Goal: Task Accomplishment & Management: Manage account settings

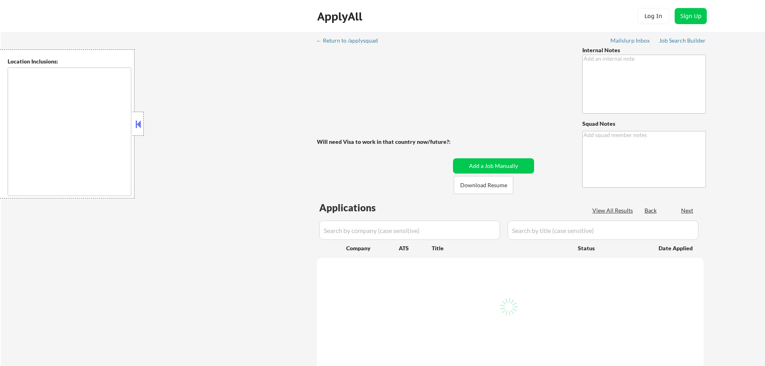
type textarea "MLH - Already finished masters degree (STUDENT VISA) 🚨 • 🤖 AI answers OK! • 👉👉👉…"
type textarea "Rose [URL][DOMAIN_NAME] [URL][DOMAIN_NAME]"
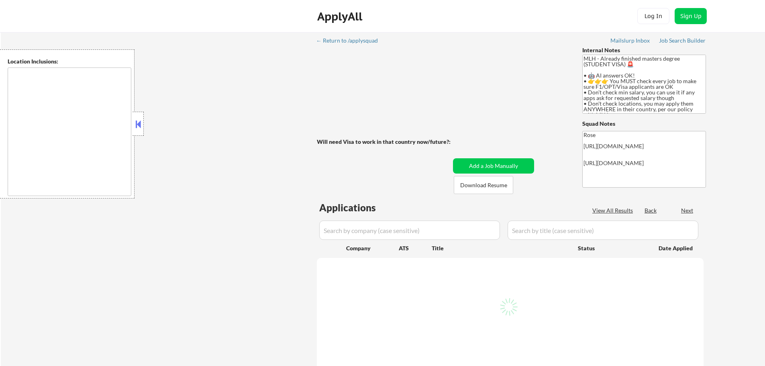
type textarea "country:[GEOGRAPHIC_DATA]"
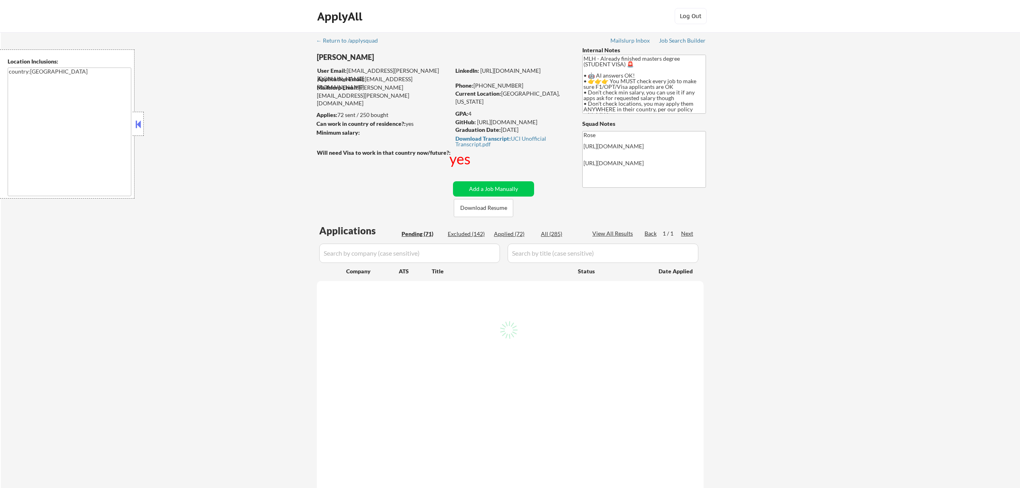
select select ""pending""
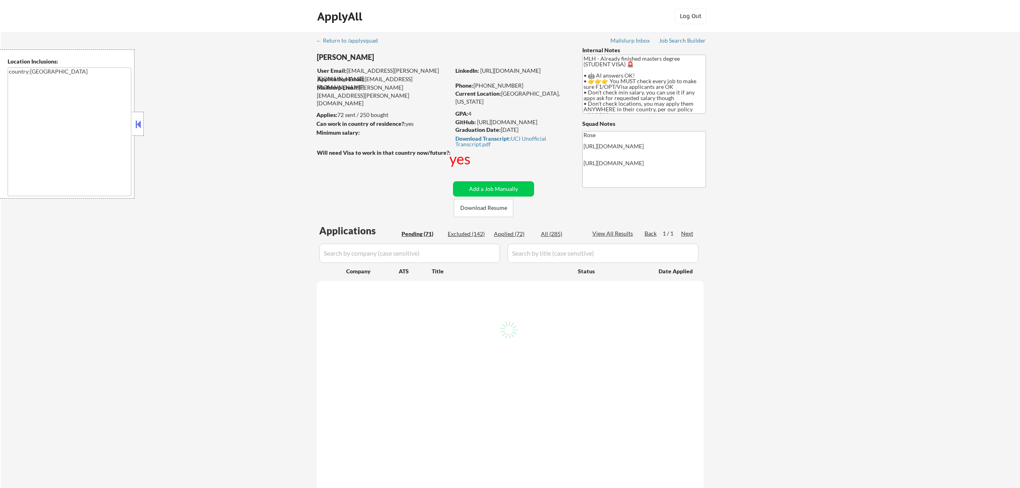
select select ""pending""
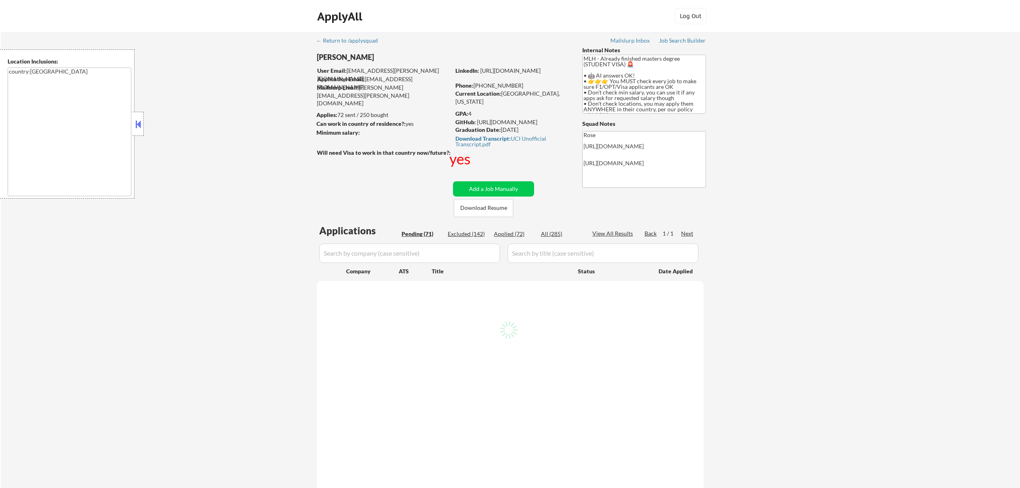
select select ""pending""
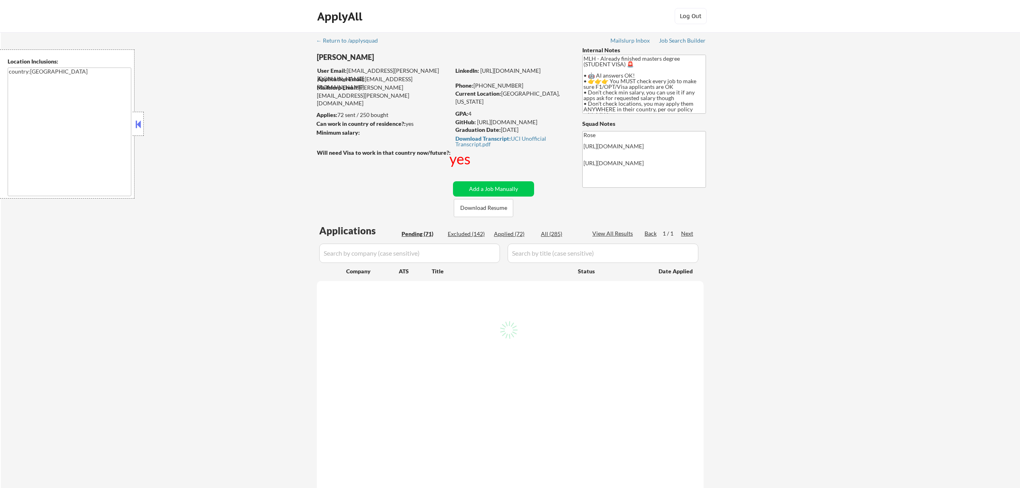
select select ""pending""
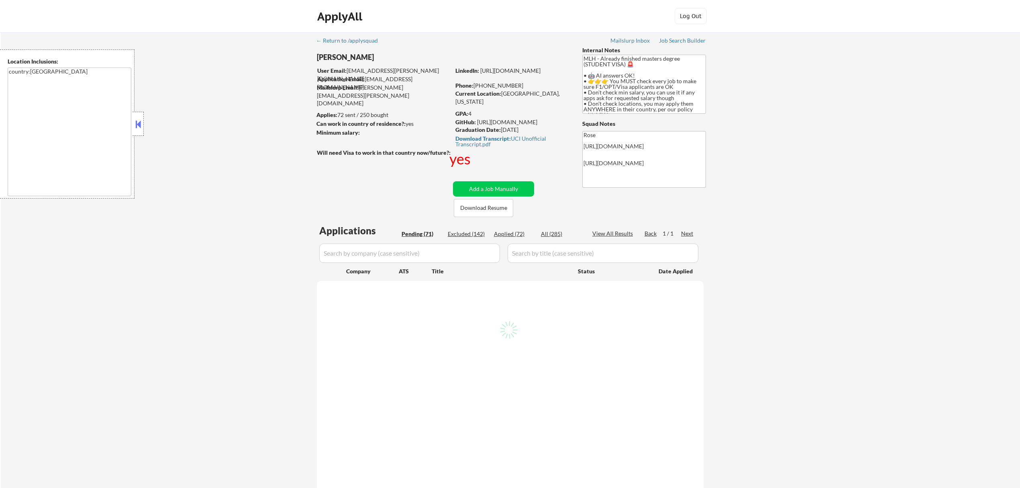
select select ""pending""
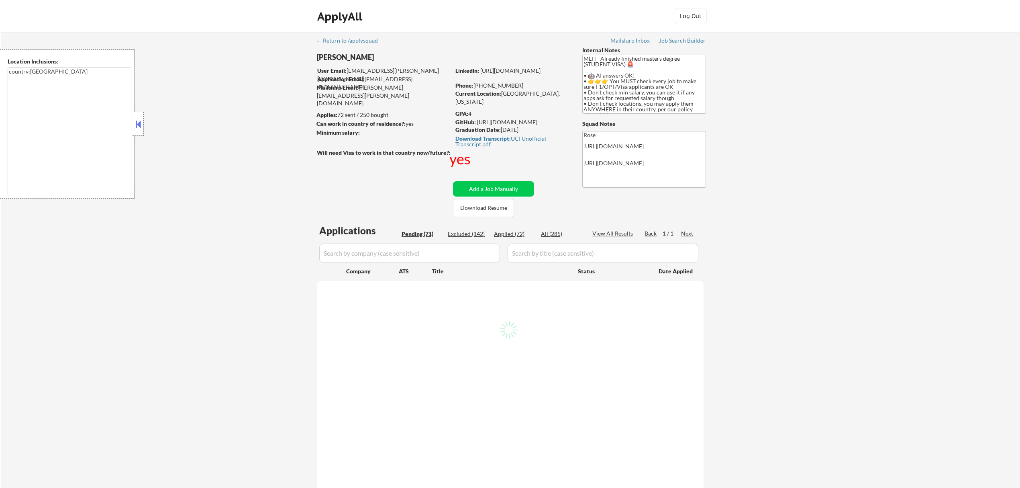
select select ""pending""
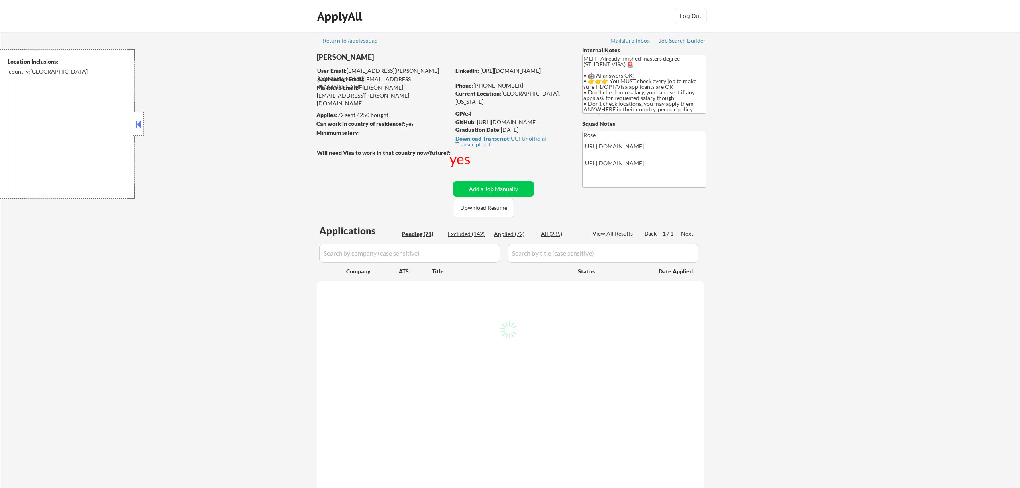
select select ""pending""
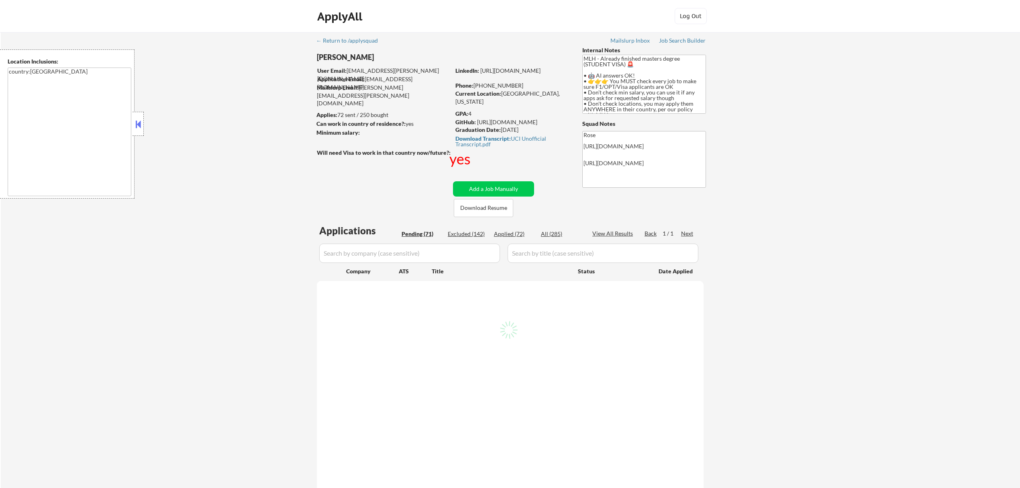
select select ""pending""
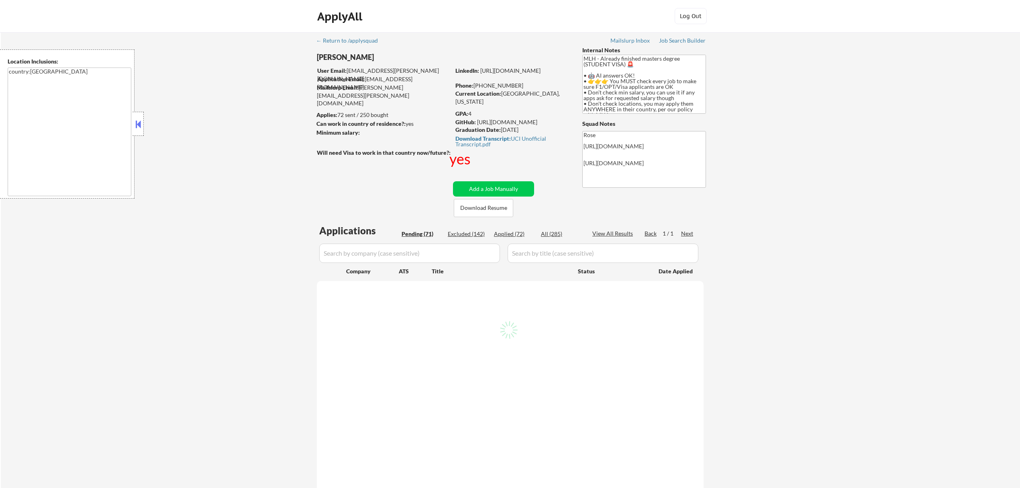
select select ""pending""
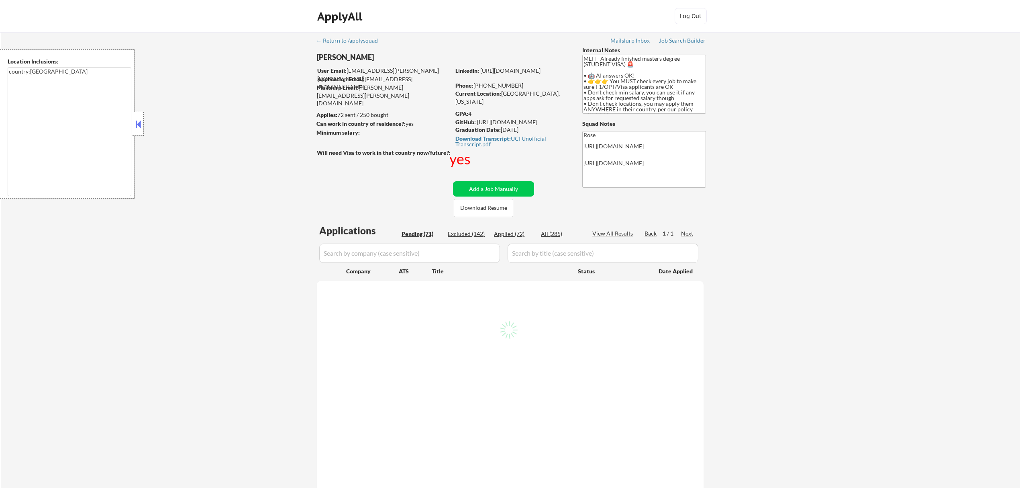
select select ""pending""
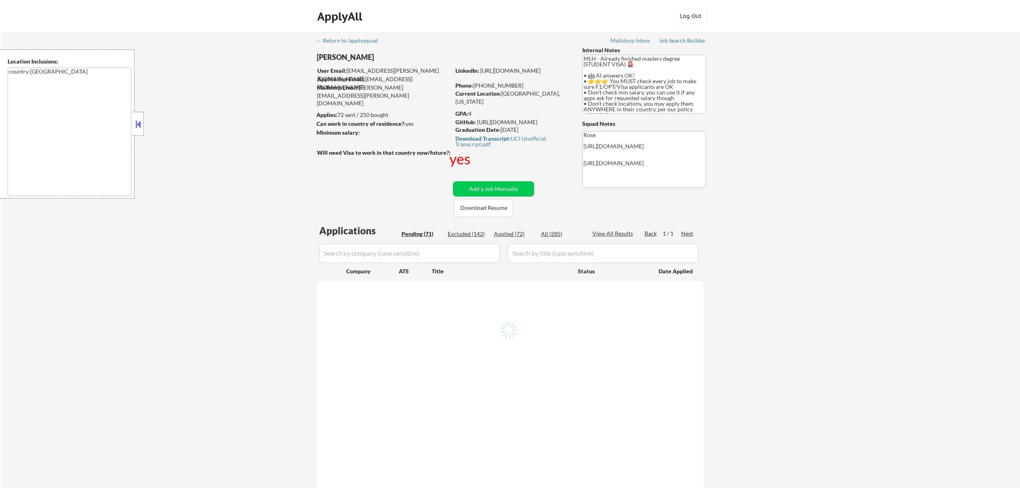
select select ""pending""
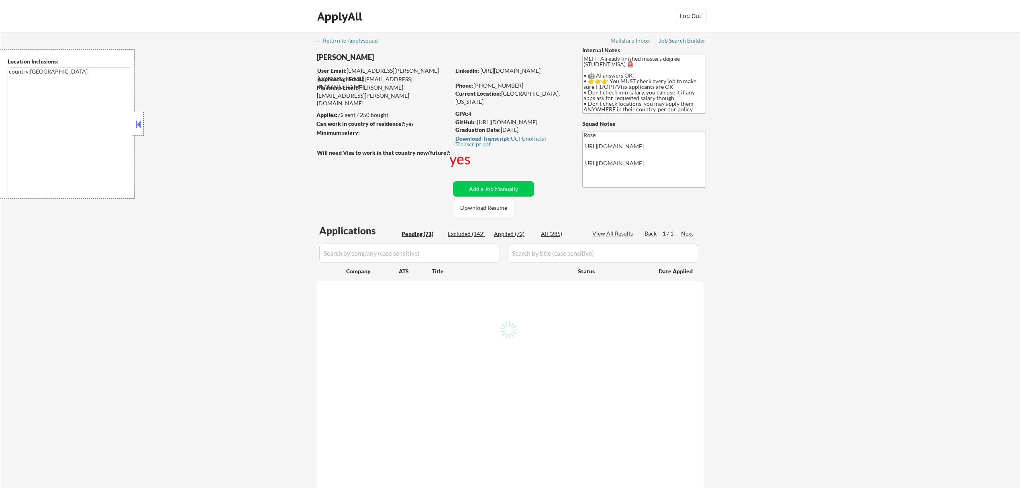
select select ""pending""
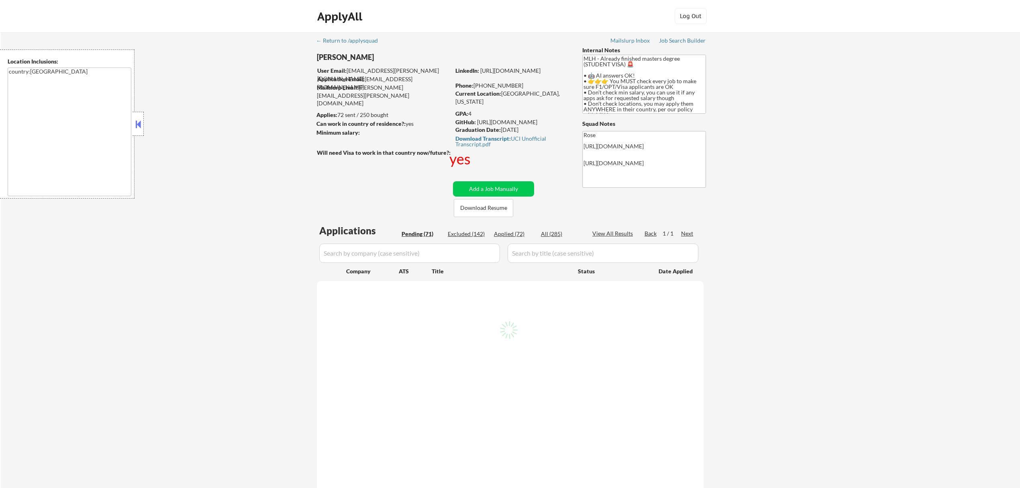
select select ""pending""
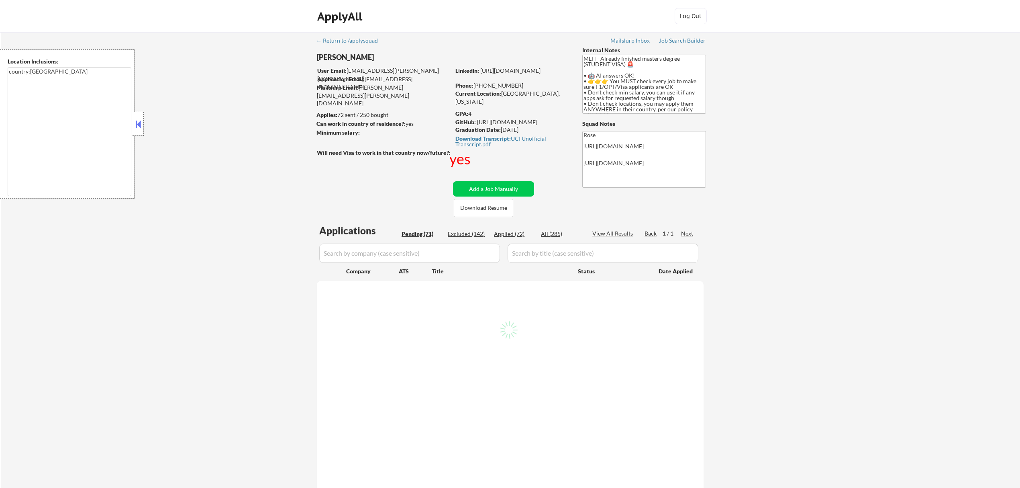
select select ""pending""
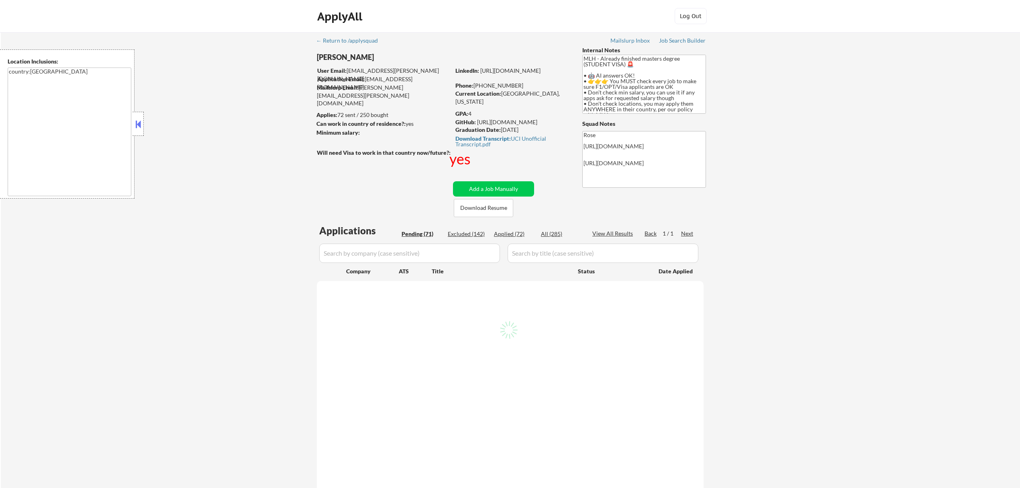
select select ""pending""
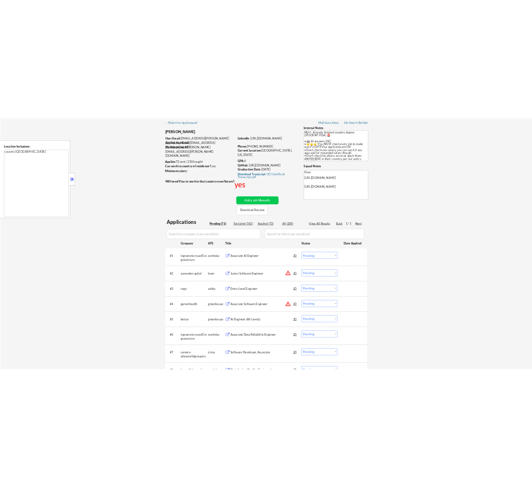
scroll to position [53, 0]
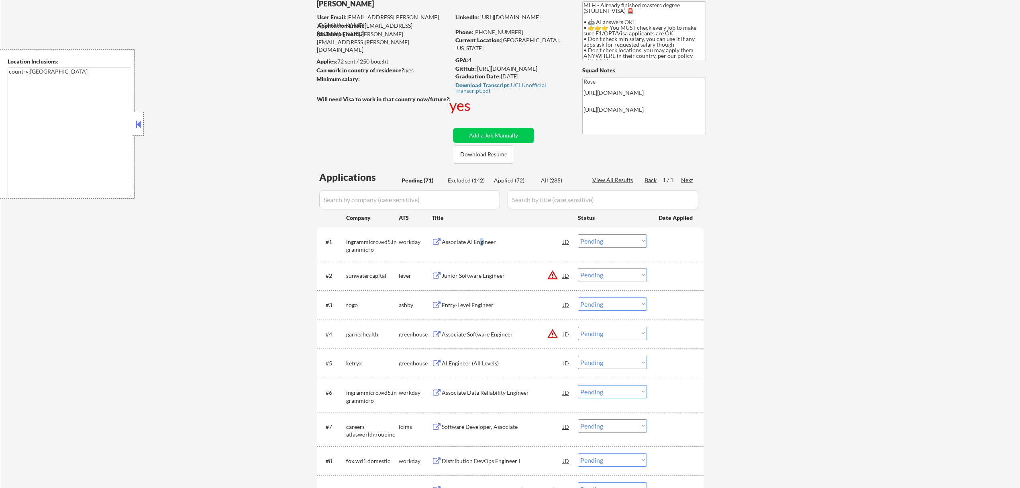
click at [481, 241] on div "Associate AI Engineer" at bounding box center [502, 242] width 121 height 8
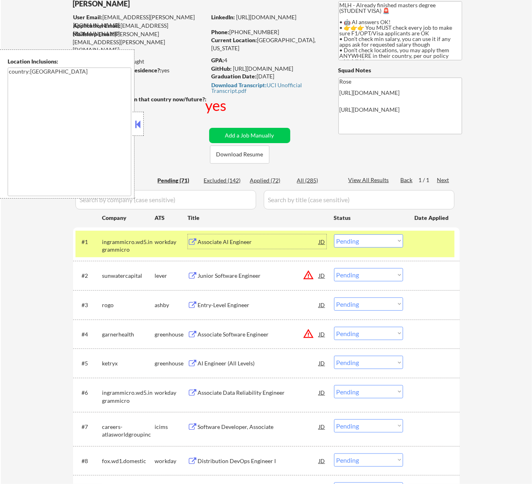
click at [270, 275] on div "Junior Software Engineer" at bounding box center [258, 276] width 121 height 8
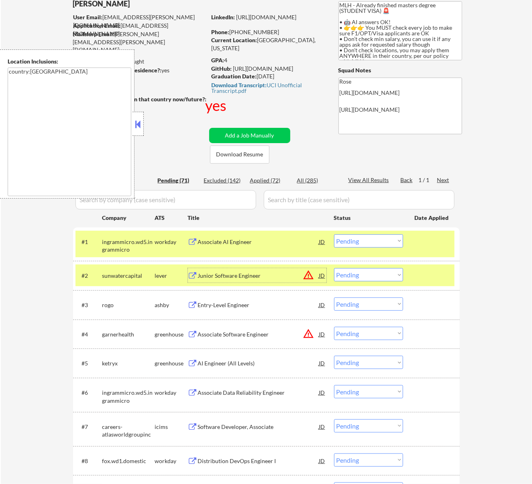
click at [352, 272] on select "Choose an option... Pending Applied Excluded (Questions) Excluded (Expired) Exc…" at bounding box center [368, 274] width 69 height 13
click at [334, 268] on select "Choose an option... Pending Applied Excluded (Questions) Excluded (Expired) Exc…" at bounding box center [368, 274] width 69 height 13
select select ""pending""
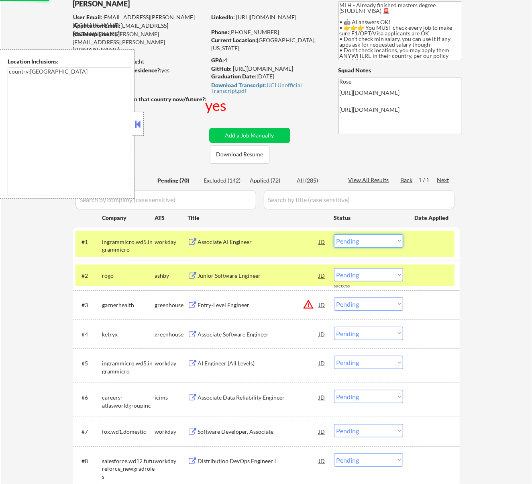
drag, startPoint x: 362, startPoint y: 236, endPoint x: 363, endPoint y: 244, distance: 8.1
click at [362, 236] on select "Choose an option... Pending Applied Excluded (Questions) Excluded (Expired) Exc…" at bounding box center [368, 240] width 69 height 13
click at [334, 234] on select "Choose an option... Pending Applied Excluded (Questions) Excluded (Expired) Exc…" at bounding box center [368, 240] width 69 height 13
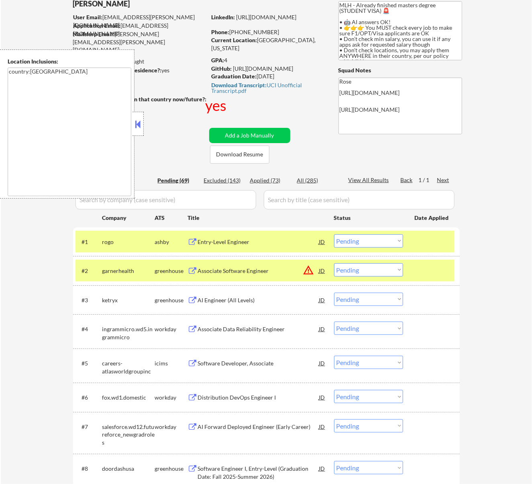
click at [443, 267] on div at bounding box center [432, 270] width 35 height 14
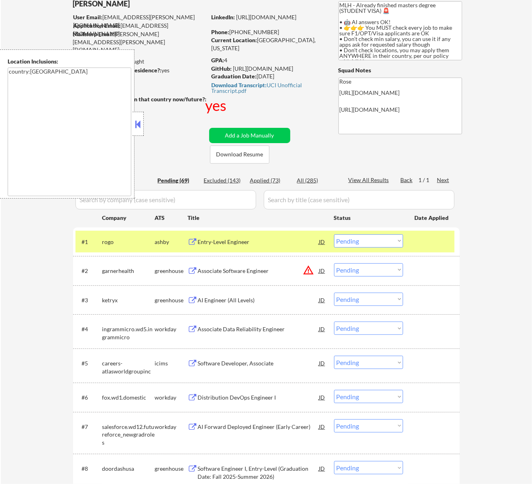
click at [270, 237] on div "Entry-Level Engineer" at bounding box center [258, 241] width 121 height 14
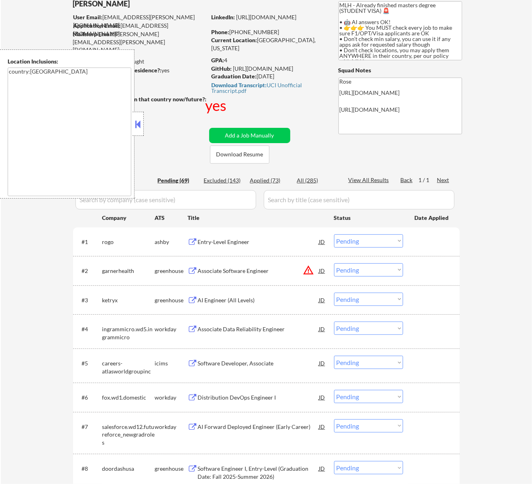
click at [142, 125] on button at bounding box center [138, 124] width 9 height 12
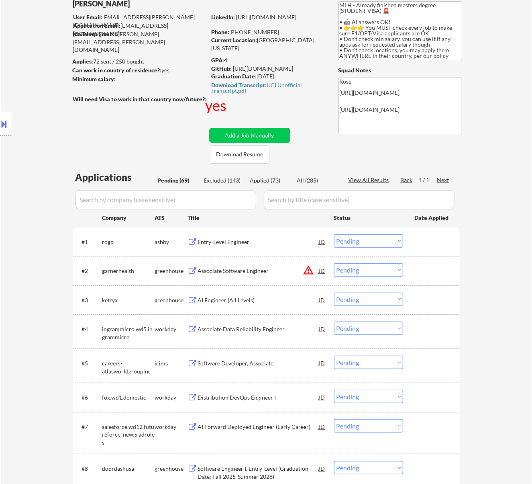
click at [353, 239] on select "Choose an option... Pending Applied Excluded (Questions) Excluded (Expired) Exc…" at bounding box center [368, 240] width 69 height 13
click at [334, 234] on select "Choose an option... Pending Applied Excluded (Questions) Excluded (Expired) Exc…" at bounding box center [368, 240] width 69 height 13
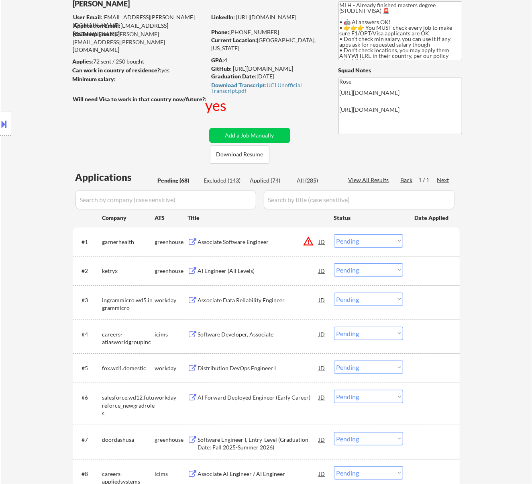
click at [289, 243] on div "Associate Software Engineer" at bounding box center [258, 242] width 121 height 8
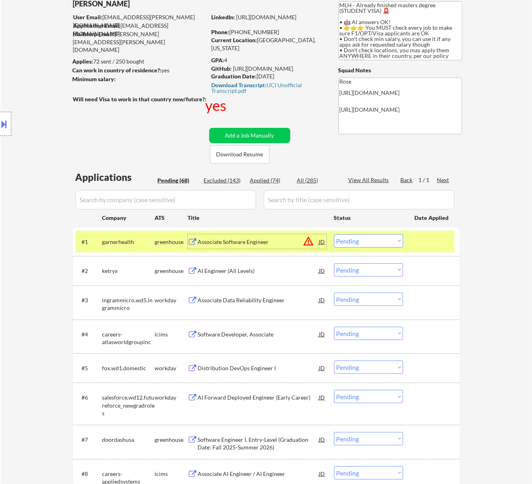
click at [379, 237] on select "Choose an option... Pending Applied Excluded (Questions) Excluded (Expired) Exc…" at bounding box center [368, 240] width 69 height 13
click at [334, 234] on select "Choose an option... Pending Applied Excluded (Questions) Excluded (Expired) Exc…" at bounding box center [368, 240] width 69 height 13
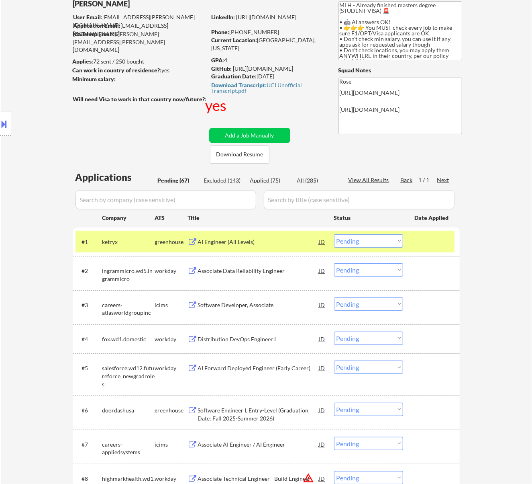
click at [294, 239] on div "AI Engineer (All Levels)" at bounding box center [258, 242] width 121 height 8
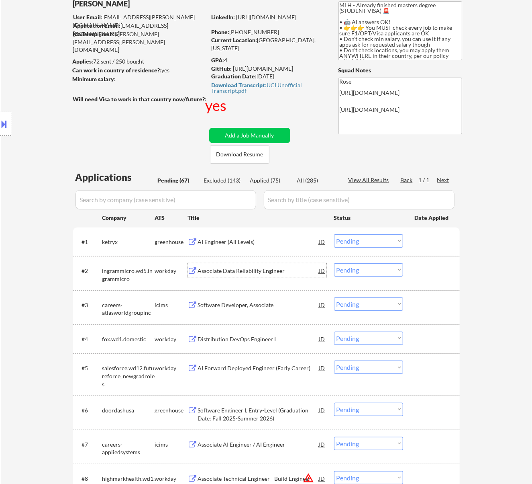
click at [256, 272] on div "Associate Data Reliability Engineer" at bounding box center [258, 271] width 121 height 8
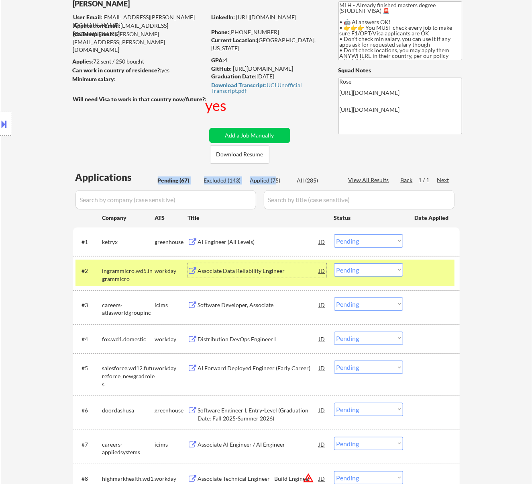
click at [272, 176] on div "Applied (75)" at bounding box center [270, 180] width 40 height 8
select select ""applied""
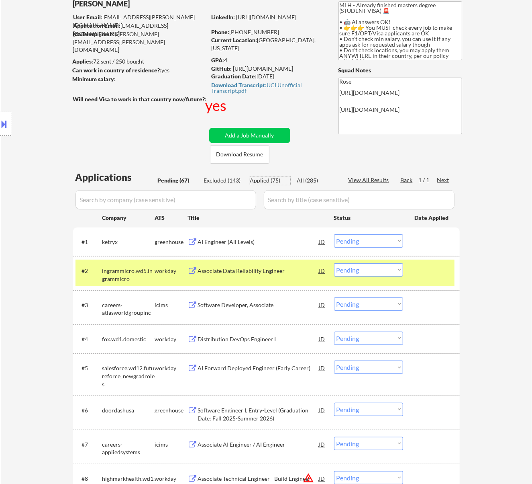
select select ""applied""
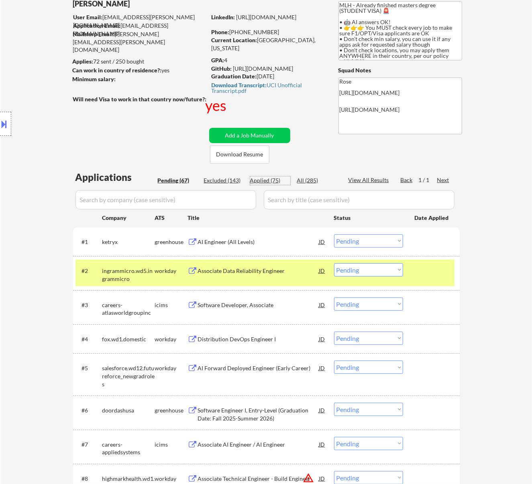
select select ""applied""
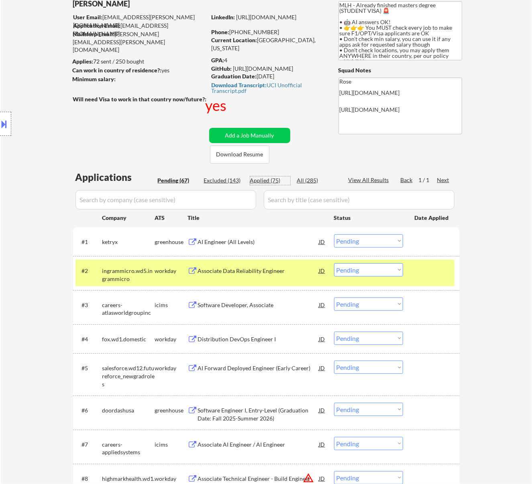
select select ""applied""
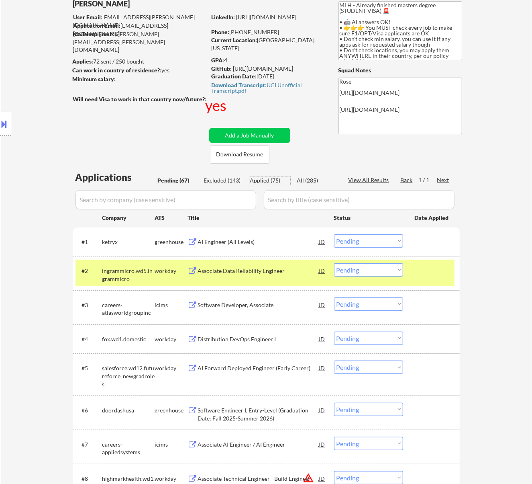
select select ""applied""
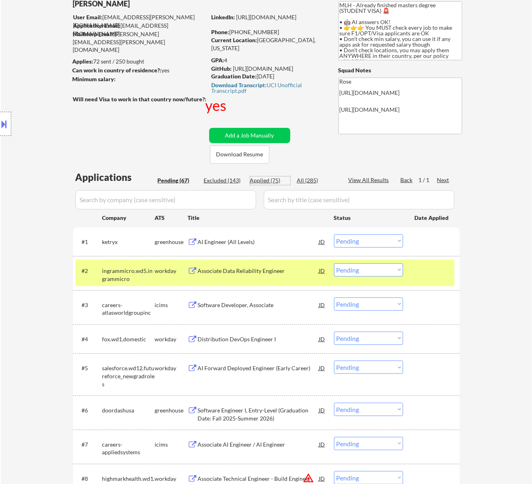
select select ""applied""
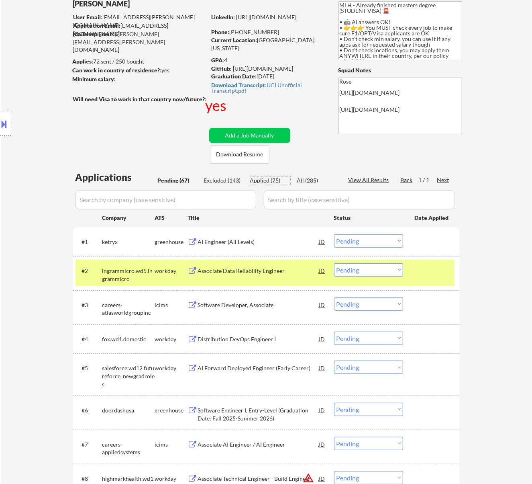
select select ""applied""
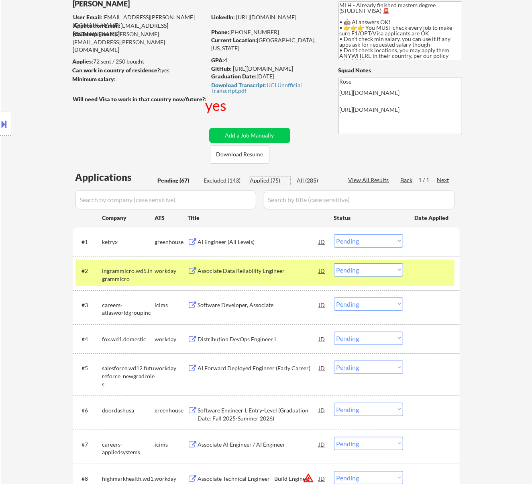
select select ""applied""
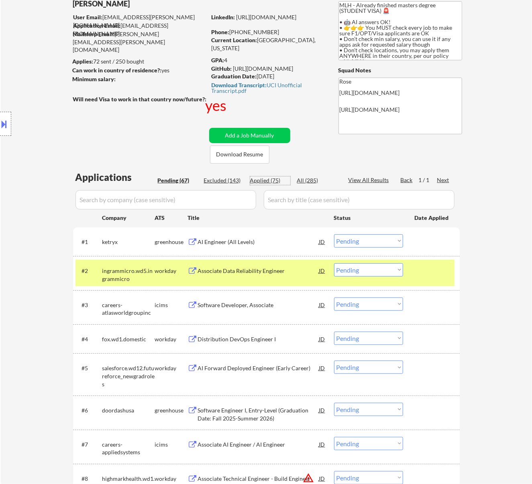
select select ""applied""
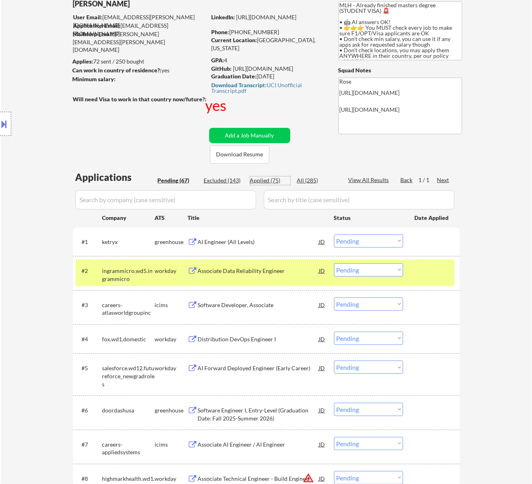
select select ""applied""
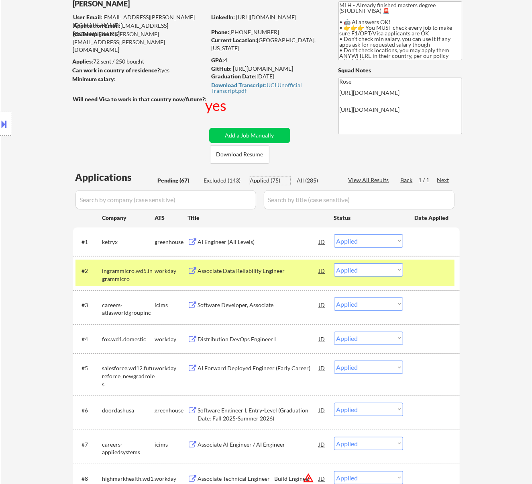
select select ""applied""
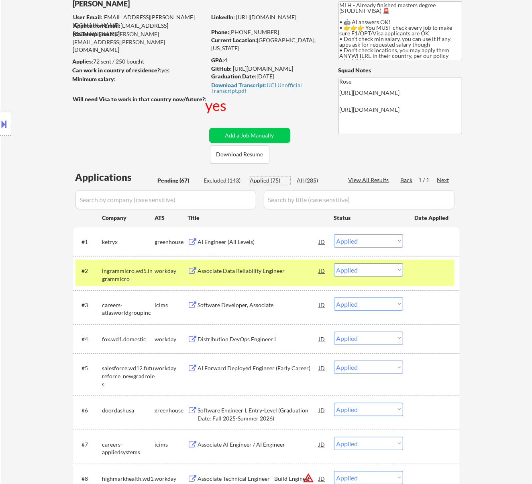
select select ""applied""
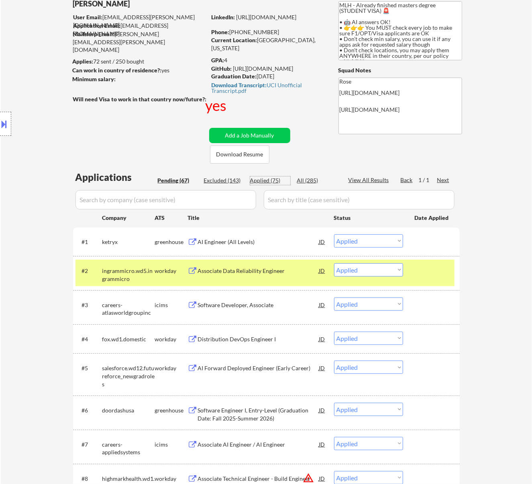
select select ""applied""
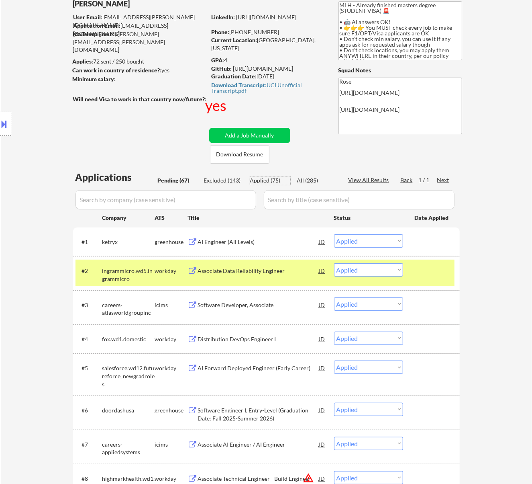
select select ""applied""
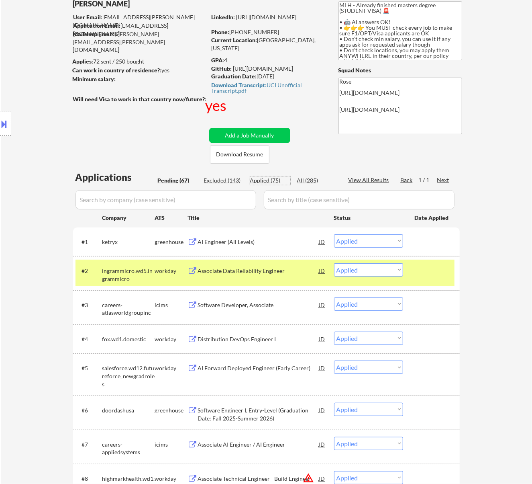
select select ""applied""
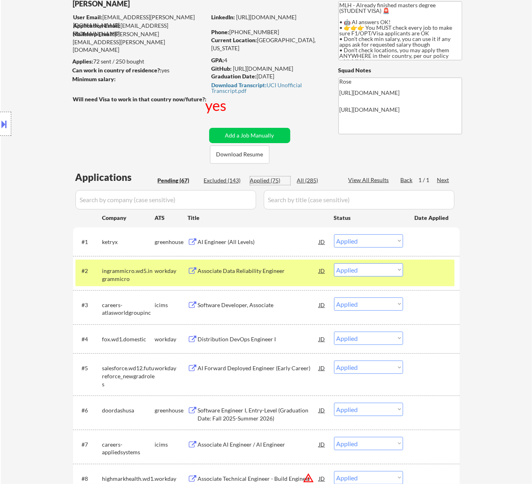
select select ""applied""
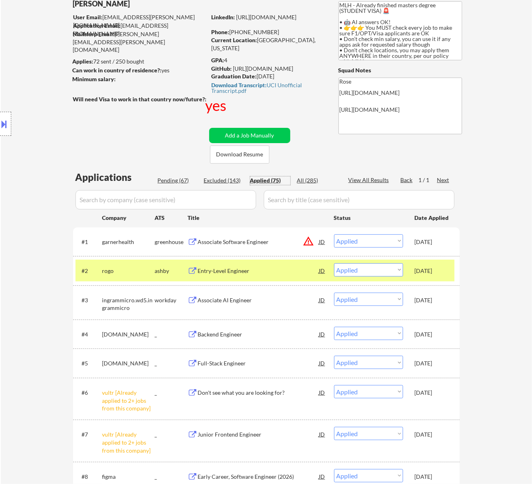
click at [178, 179] on div "Pending (67)" at bounding box center [178, 180] width 40 height 8
select select ""pending""
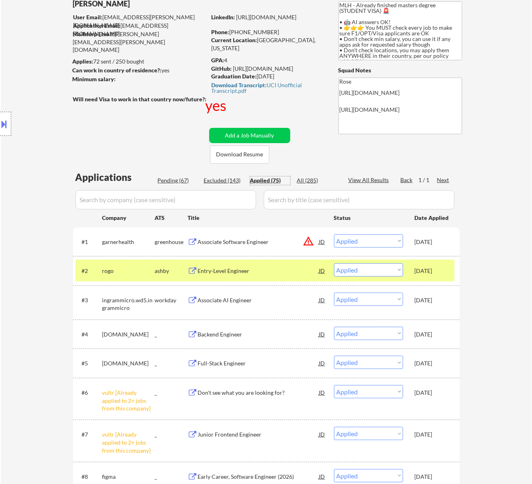
select select ""pending""
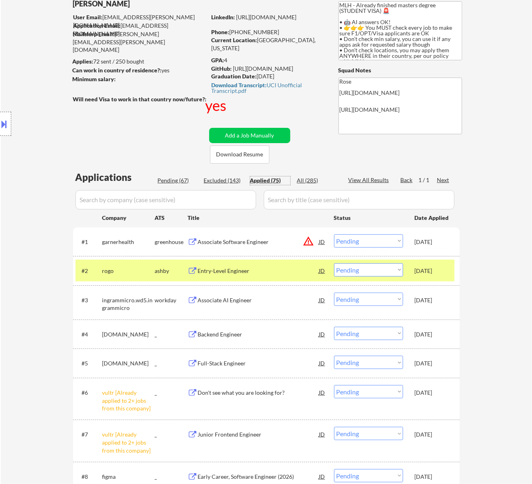
select select ""pending""
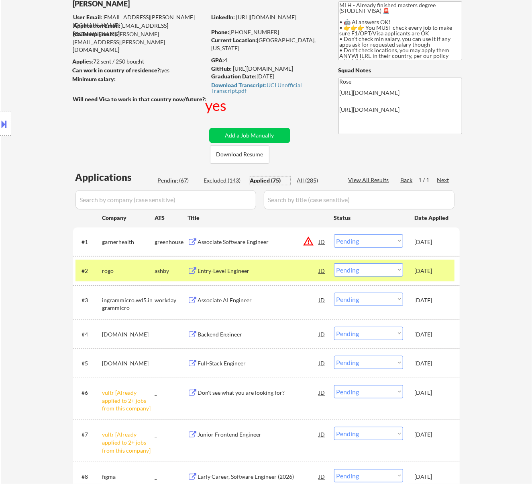
select select ""pending""
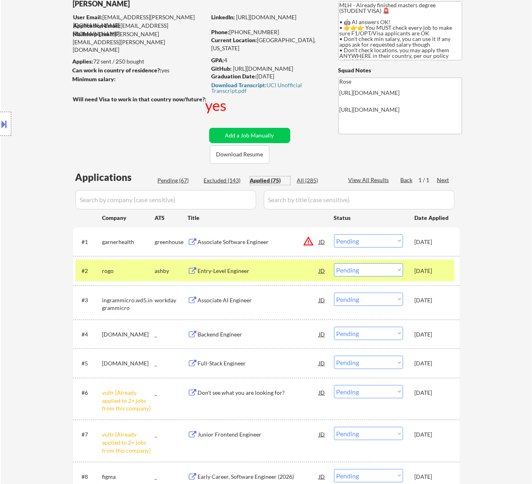
select select ""pending""
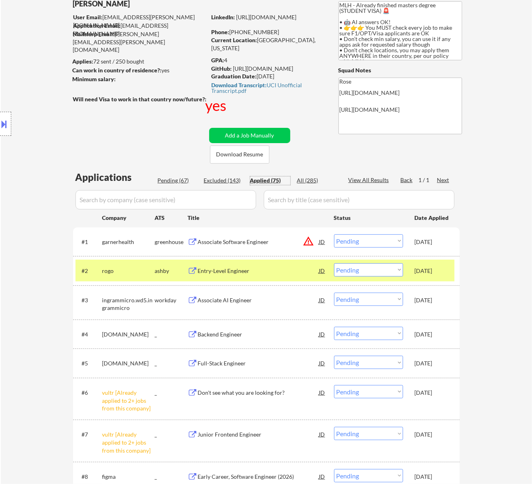
select select ""pending""
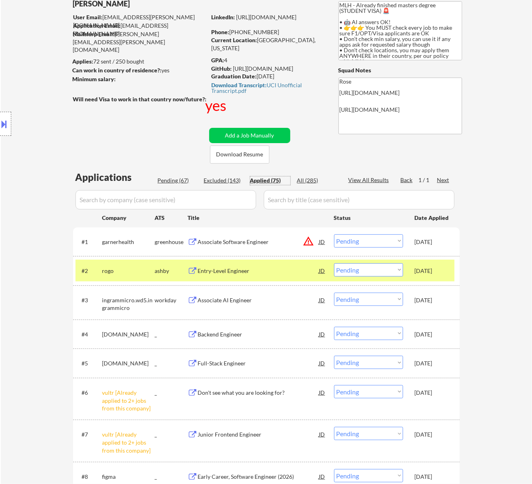
select select ""pending""
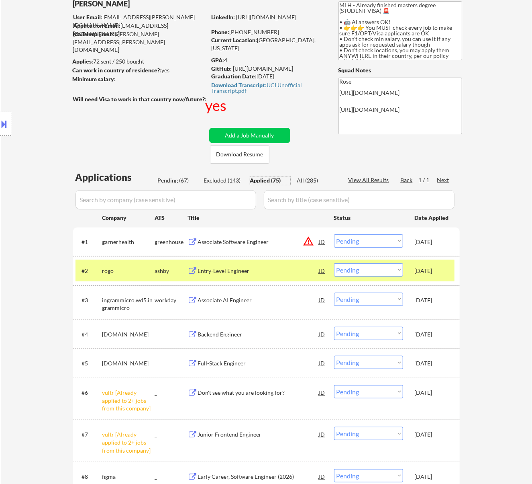
select select ""pending""
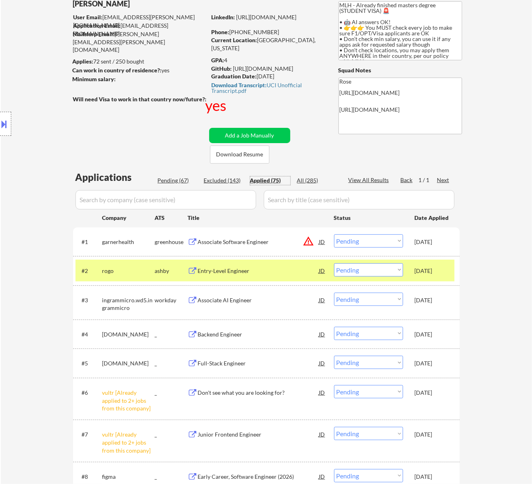
select select ""pending""
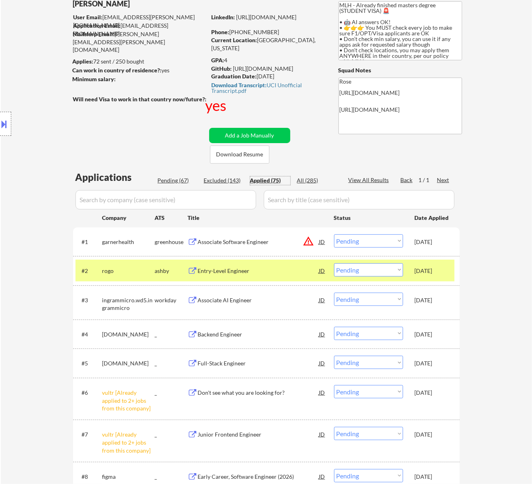
select select ""pending""
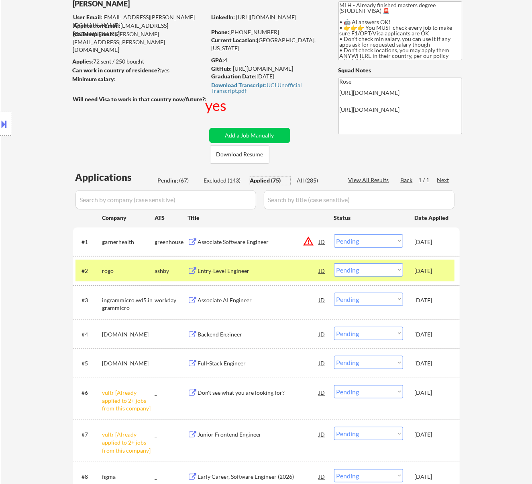
select select ""pending""
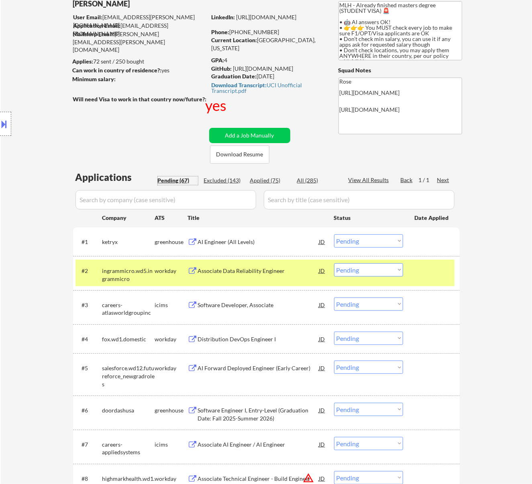
click at [392, 236] on select "Choose an option... Pending Applied Excluded (Questions) Excluded (Expired) Exc…" at bounding box center [368, 240] width 69 height 13
click at [334, 234] on select "Choose an option... Pending Applied Excluded (Questions) Excluded (Expired) Exc…" at bounding box center [368, 240] width 69 height 13
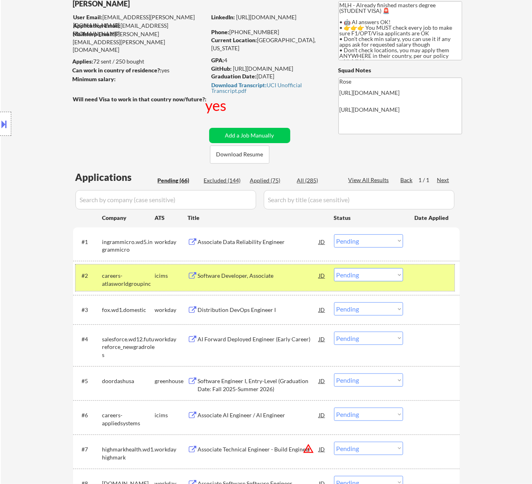
click at [420, 276] on div at bounding box center [432, 275] width 35 height 14
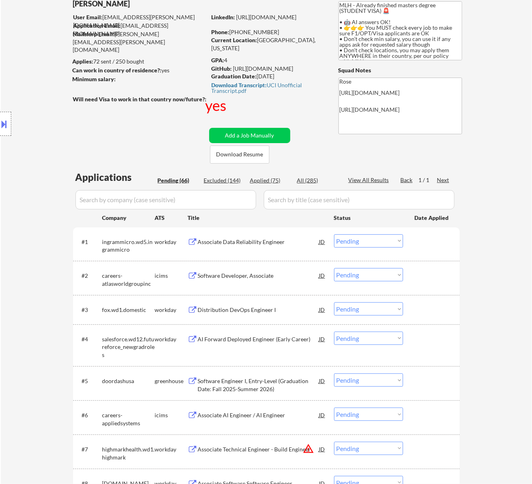
click at [275, 308] on div "Distribution DevOps Engineer I" at bounding box center [258, 310] width 121 height 8
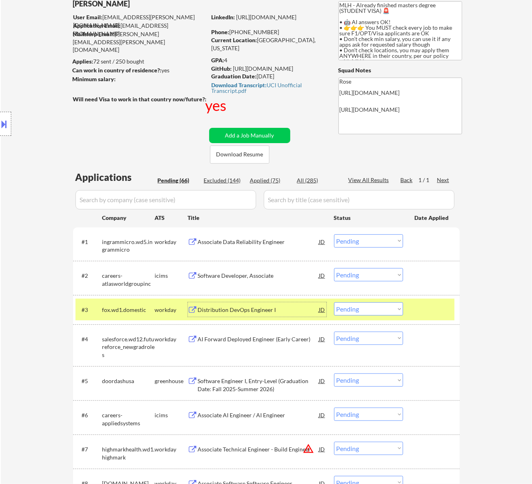
click at [351, 238] on select "Choose an option... Pending Applied Excluded (Questions) Excluded (Expired) Exc…" at bounding box center [368, 240] width 69 height 13
click at [334, 234] on select "Choose an option... Pending Applied Excluded (Questions) Excluded (Expired) Exc…" at bounding box center [368, 240] width 69 height 13
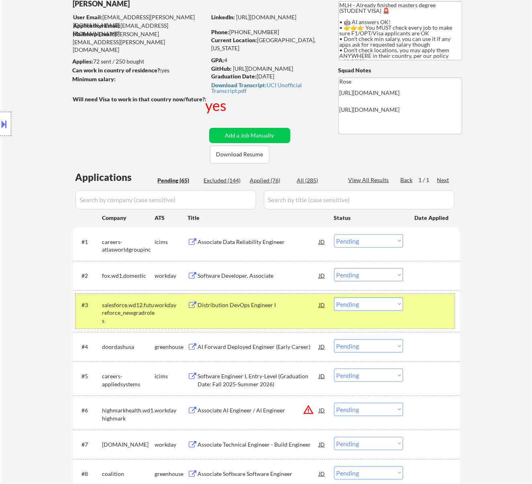
click at [425, 306] on div at bounding box center [432, 304] width 35 height 14
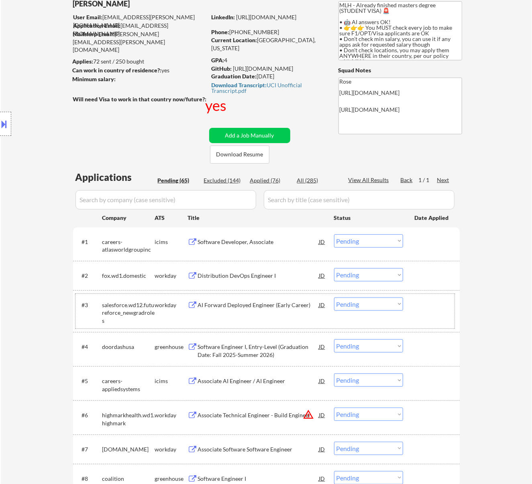
click at [367, 274] on select "Choose an option... Pending Applied Excluded (Questions) Excluded (Expired) Exc…" at bounding box center [368, 274] width 69 height 13
click at [334, 268] on select "Choose an option... Pending Applied Excluded (Questions) Excluded (Expired) Exc…" at bounding box center [368, 274] width 69 height 13
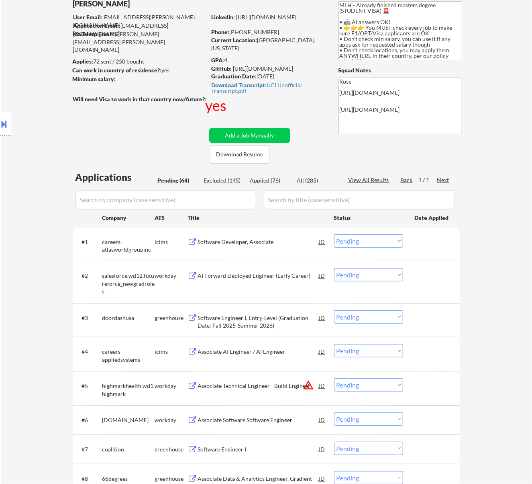
click at [277, 274] on div "AI Forward Deployed Engineer (Early Career)" at bounding box center [258, 276] width 121 height 8
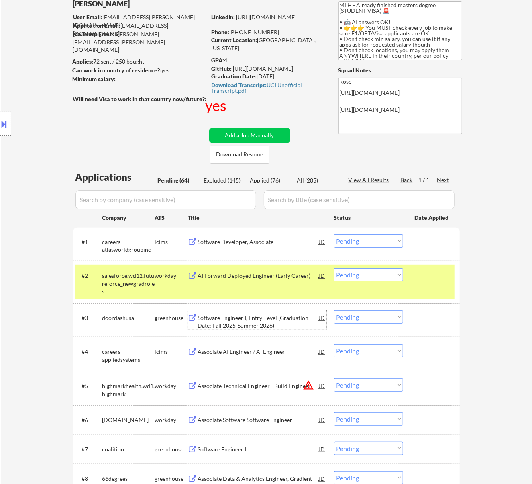
click at [255, 322] on div "Software Engineer I, Entry-Level (Graduation Date: Fall 2025-Summer 2026)" at bounding box center [258, 322] width 121 height 16
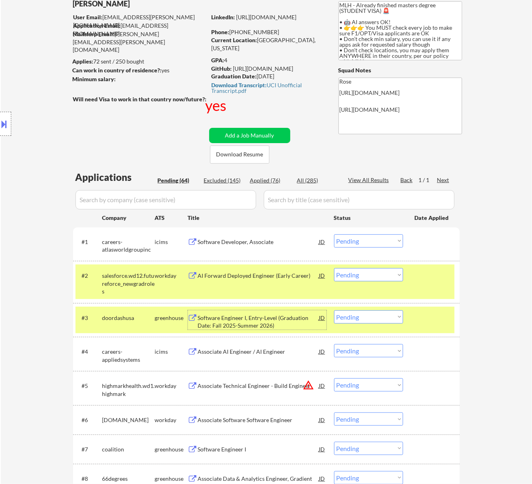
click at [374, 316] on select "Choose an option... Pending Applied Excluded (Questions) Excluded (Expired) Exc…" at bounding box center [368, 316] width 69 height 13
click at [334, 310] on select "Choose an option... Pending Applied Excluded (Questions) Excluded (Expired) Exc…" at bounding box center [368, 316] width 69 height 13
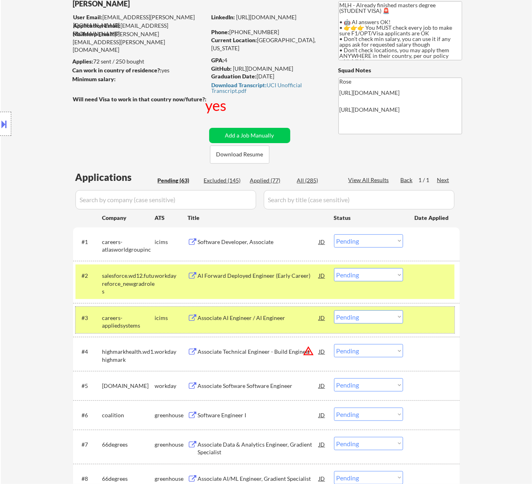
click at [415, 319] on div at bounding box center [432, 317] width 35 height 14
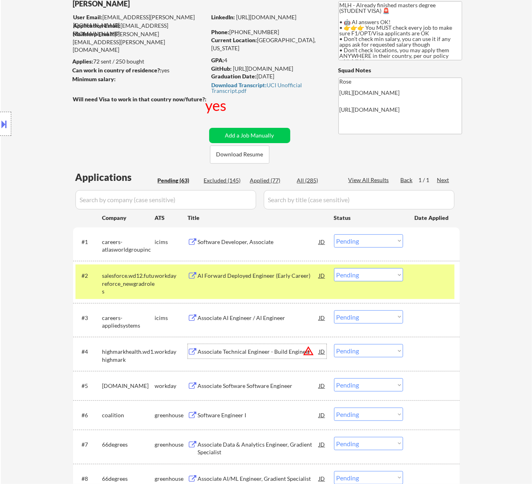
click at [241, 358] on div "Associate Technical Engineer - Build Engineer" at bounding box center [258, 351] width 121 height 14
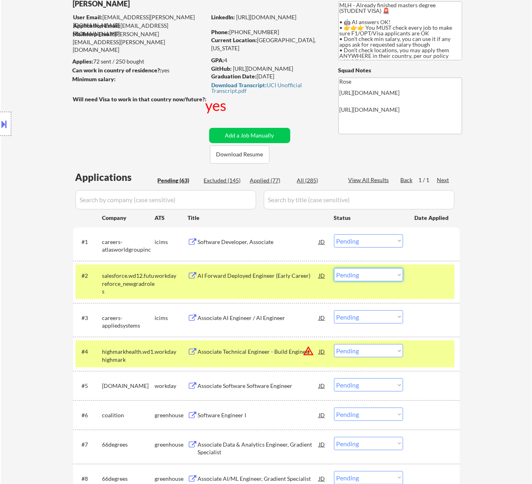
click at [354, 275] on select "Choose an option... Pending Applied Excluded (Questions) Excluded (Expired) Exc…" at bounding box center [368, 274] width 69 height 13
click at [334, 268] on select "Choose an option... Pending Applied Excluded (Questions) Excluded (Expired) Exc…" at bounding box center [368, 274] width 69 height 13
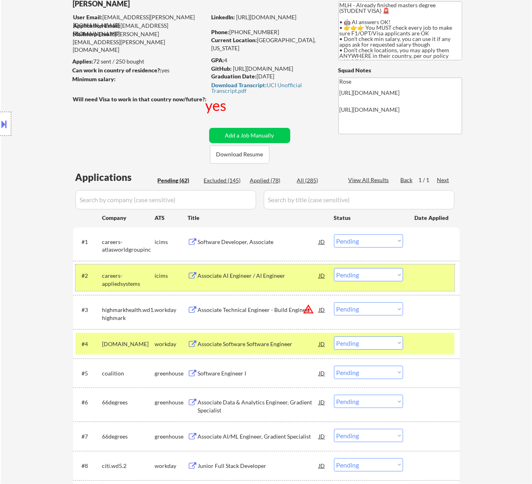
click at [416, 275] on div at bounding box center [432, 275] width 35 height 14
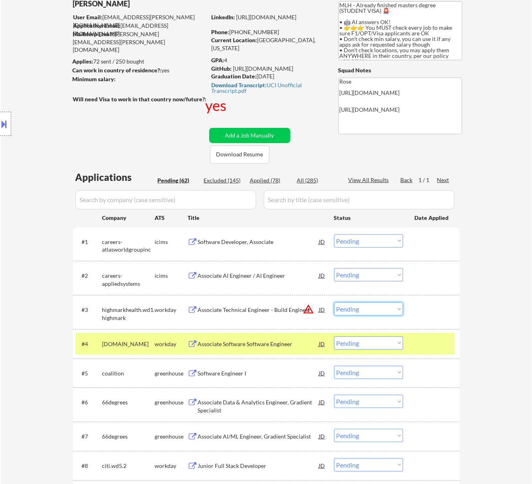
drag, startPoint x: 378, startPoint y: 306, endPoint x: 378, endPoint y: 312, distance: 6.1
click at [378, 306] on select "Choose an option... Pending Applied Excluded (Questions) Excluded (Expired) Exc…" at bounding box center [368, 308] width 69 height 13
click at [334, 302] on select "Choose an option... Pending Applied Excluded (Questions) Excluded (Expired) Exc…" at bounding box center [368, 308] width 69 height 13
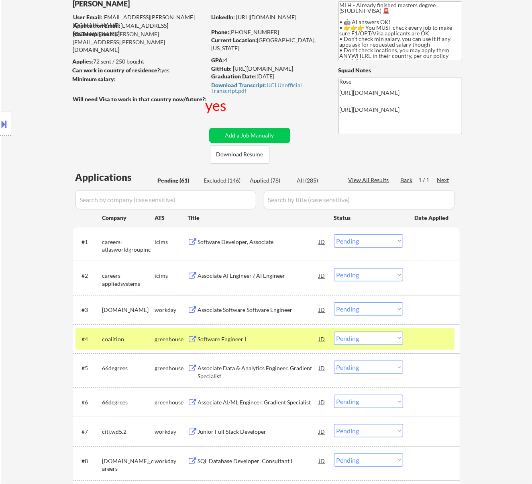
click at [246, 310] on div "Associate Software Software Engineer" at bounding box center [258, 310] width 121 height 8
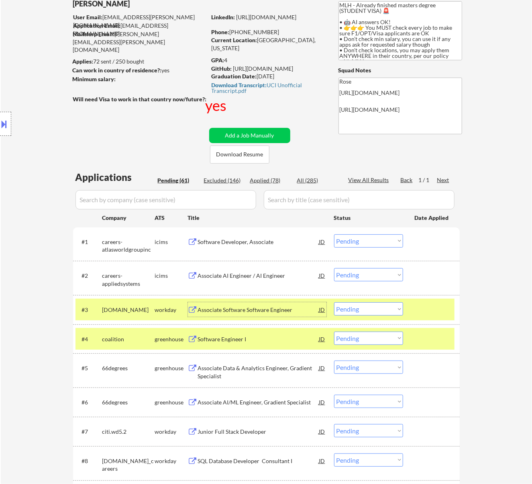
click at [385, 307] on select "Choose an option... Pending Applied Excluded (Questions) Excluded (Expired) Exc…" at bounding box center [368, 308] width 69 height 13
click at [334, 302] on select "Choose an option... Pending Applied Excluded (Questions) Excluded (Expired) Exc…" at bounding box center [368, 308] width 69 height 13
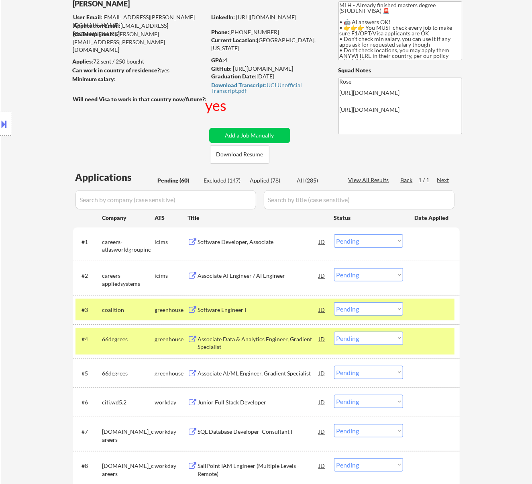
click at [290, 302] on div "#3 coalition greenhouse Software Engineer I JD warning_amber Choose an option..…" at bounding box center [265, 309] width 379 height 22
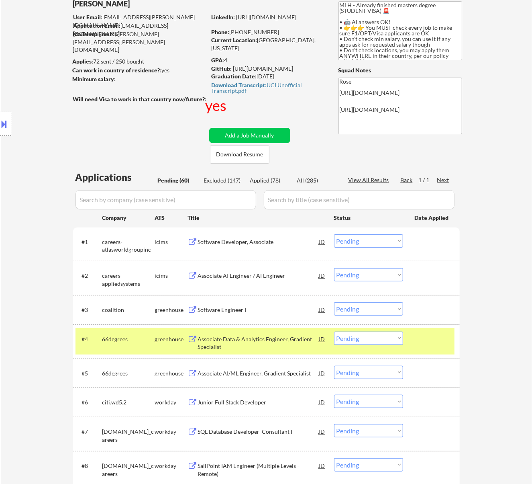
click at [301, 304] on div "Software Engineer I" at bounding box center [258, 309] width 121 height 14
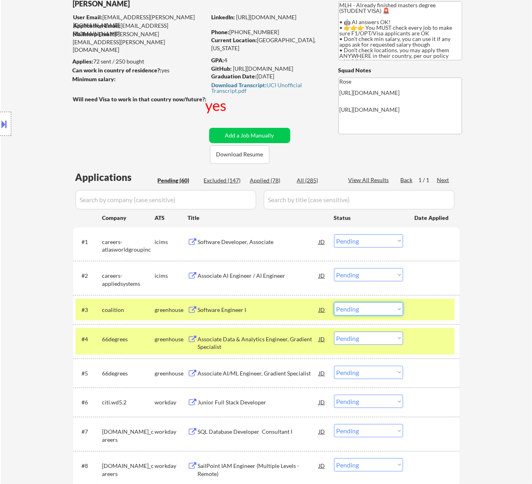
click at [359, 306] on select "Choose an option... Pending Applied Excluded (Questions) Excluded (Expired) Exc…" at bounding box center [368, 308] width 69 height 13
click at [334, 302] on select "Choose an option... Pending Applied Excluded (Questions) Excluded (Expired) Exc…" at bounding box center [368, 308] width 69 height 13
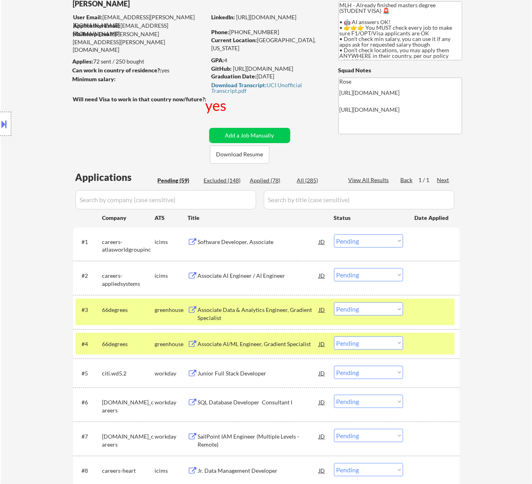
click at [291, 309] on div "Associate Data & Analytics Engineer, Gradient Specialist" at bounding box center [258, 314] width 121 height 16
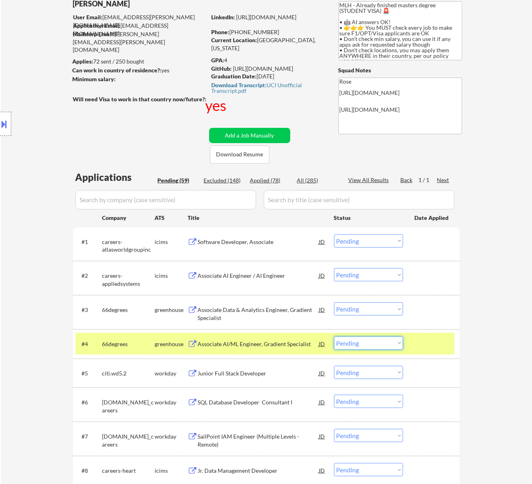
click at [378, 342] on select "Choose an option... Pending Applied Excluded (Questions) Excluded (Expired) Exc…" at bounding box center [368, 342] width 69 height 13
click at [334, 336] on select "Choose an option... Pending Applied Excluded (Questions) Excluded (Expired) Exc…" at bounding box center [368, 342] width 69 height 13
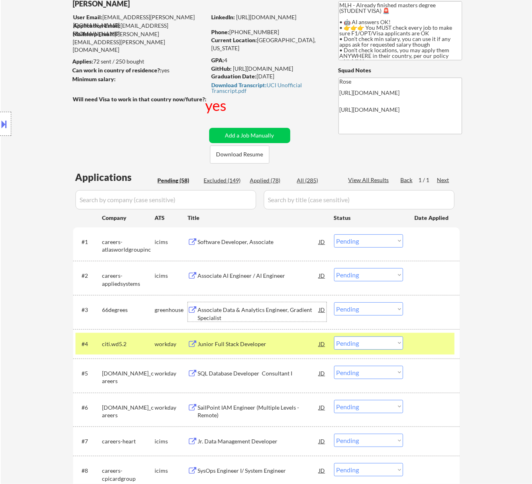
click at [311, 306] on div "Associate Data & Analytics Engineer, Gradient Specialist" at bounding box center [258, 314] width 121 height 16
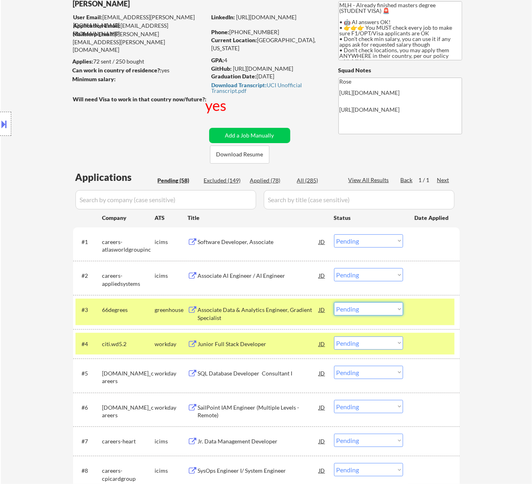
click at [365, 307] on select "Choose an option... Pending Applied Excluded (Questions) Excluded (Expired) Exc…" at bounding box center [368, 308] width 69 height 13
click at [334, 302] on select "Choose an option... Pending Applied Excluded (Questions) Excluded (Expired) Exc…" at bounding box center [368, 308] width 69 height 13
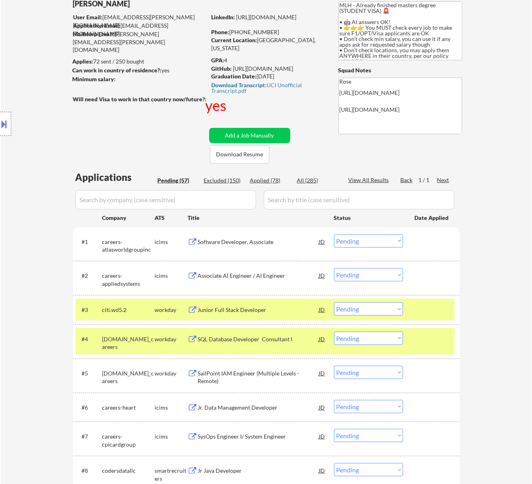
click at [424, 333] on div at bounding box center [432, 338] width 35 height 14
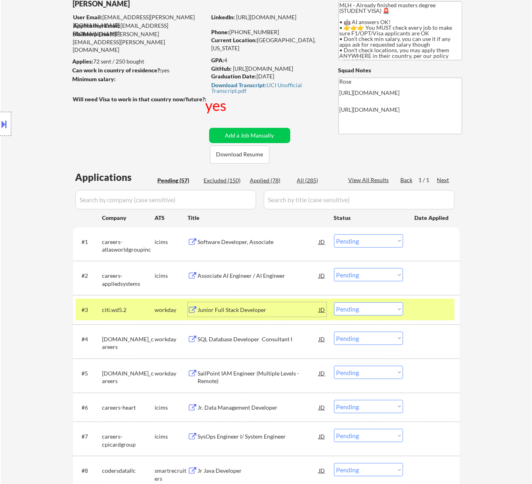
click at [249, 311] on div "Junior Full Stack Developer" at bounding box center [258, 310] width 121 height 8
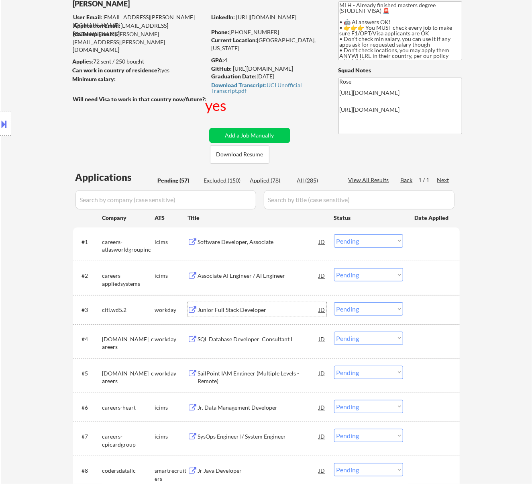
click at [399, 308] on select "Choose an option... Pending Applied Excluded (Questions) Excluded (Expired) Exc…" at bounding box center [368, 308] width 69 height 13
click at [334, 302] on select "Choose an option... Pending Applied Excluded (Questions) Excluded (Expired) Exc…" at bounding box center [368, 308] width 69 height 13
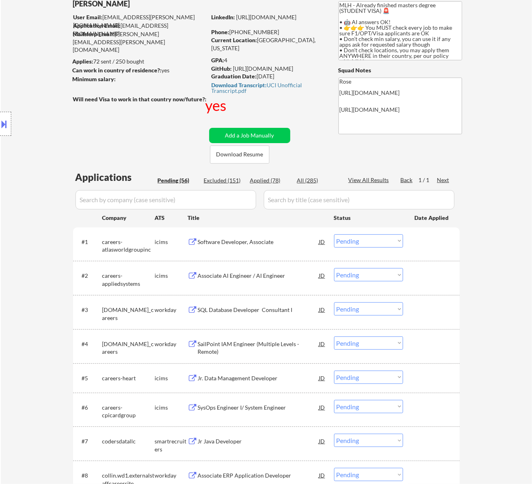
click at [276, 306] on div "SQL Database Developer Consultant I" at bounding box center [258, 310] width 121 height 8
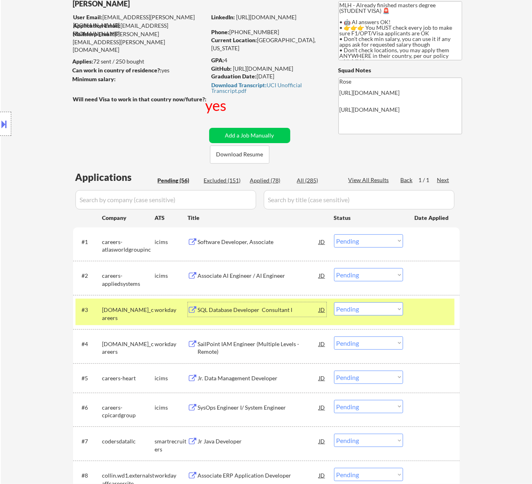
click at [365, 307] on select "Choose an option... Pending Applied Excluded (Questions) Excluded (Expired) Exc…" at bounding box center [368, 308] width 69 height 13
click at [334, 302] on select "Choose an option... Pending Applied Excluded (Questions) Excluded (Expired) Exc…" at bounding box center [368, 308] width 69 height 13
click at [255, 341] on div "SailPoint IAM Engineer (Multiple Levels - Remote)" at bounding box center [258, 348] width 121 height 16
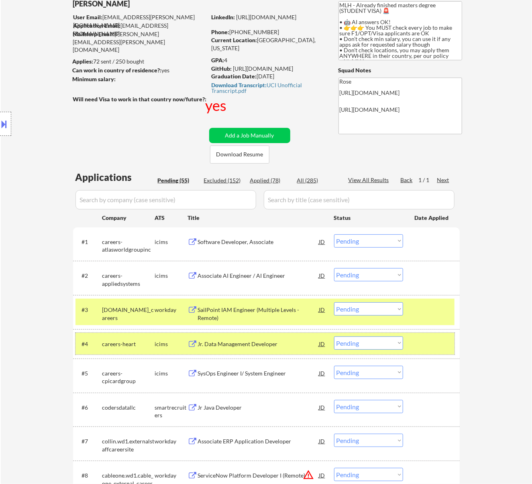
click at [414, 338] on div "#4 careers-heart [PERSON_NAME] Data Management Developer JD warning_amber Choos…" at bounding box center [265, 344] width 379 height 22
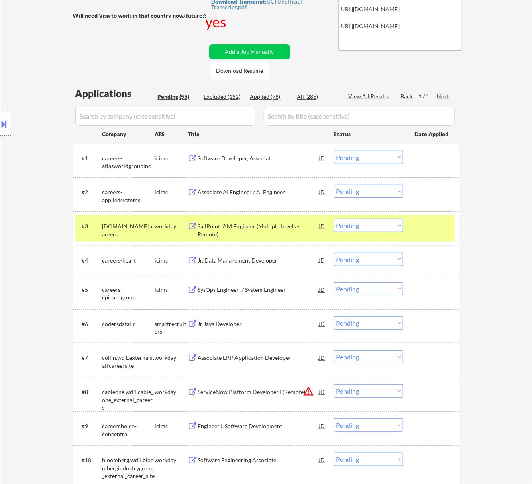
scroll to position [161, 0]
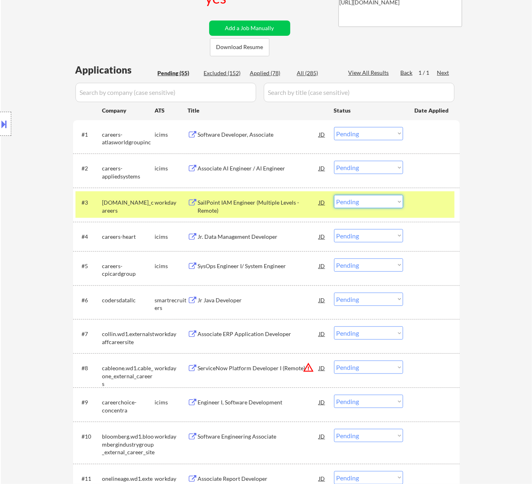
drag, startPoint x: 384, startPoint y: 200, endPoint x: 384, endPoint y: 206, distance: 6.8
click at [384, 200] on select "Choose an option... Pending Applied Excluded (Questions) Excluded (Expired) Exc…" at bounding box center [368, 201] width 69 height 13
click at [334, 195] on select "Choose an option... Pending Applied Excluded (Questions) Excluded (Expired) Exc…" at bounding box center [368, 201] width 69 height 13
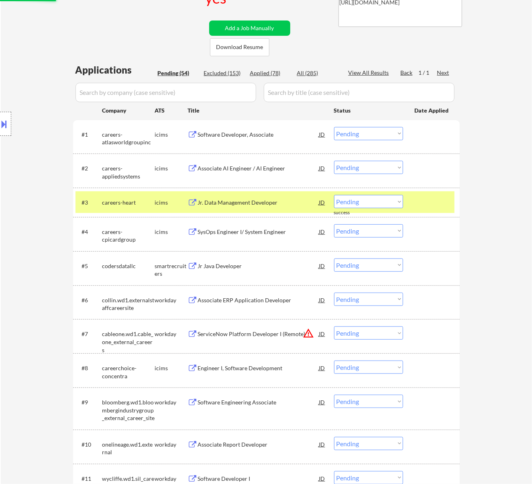
click at [427, 202] on div at bounding box center [432, 202] width 35 height 14
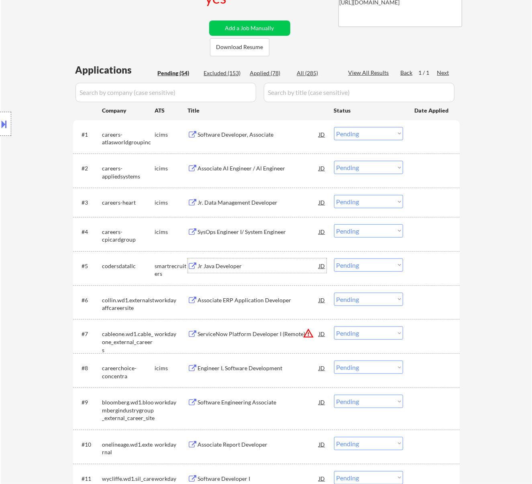
click at [247, 272] on div "Jr Java Developer" at bounding box center [258, 265] width 121 height 14
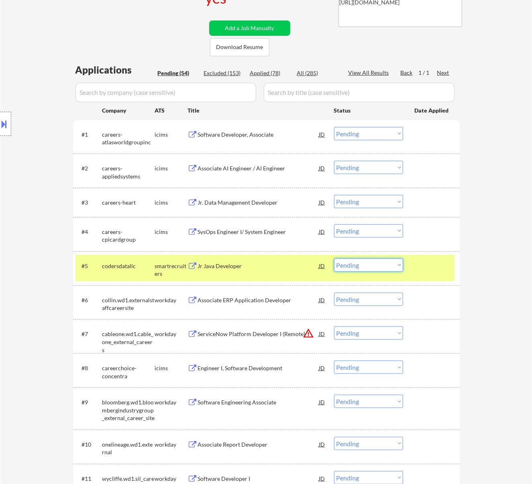
drag, startPoint x: 388, startPoint y: 264, endPoint x: 384, endPoint y: 270, distance: 7.4
click at [388, 264] on select "Choose an option... Pending Applied Excluded (Questions) Excluded (Expired) Exc…" at bounding box center [368, 264] width 69 height 13
click at [334, 258] on select "Choose an option... Pending Applied Excluded (Questions) Excluded (Expired) Exc…" at bounding box center [368, 264] width 69 height 13
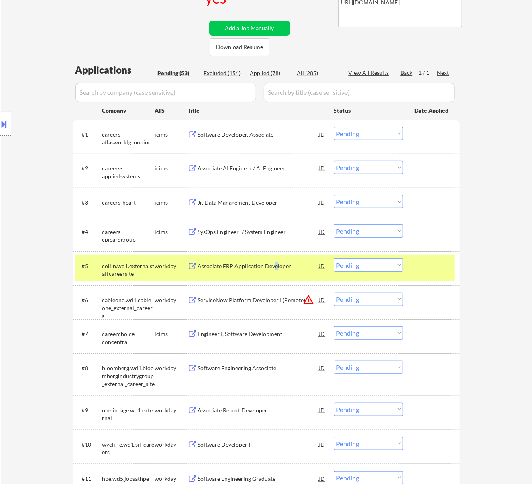
click at [275, 263] on div "Associate ERP Application Developer" at bounding box center [258, 266] width 121 height 8
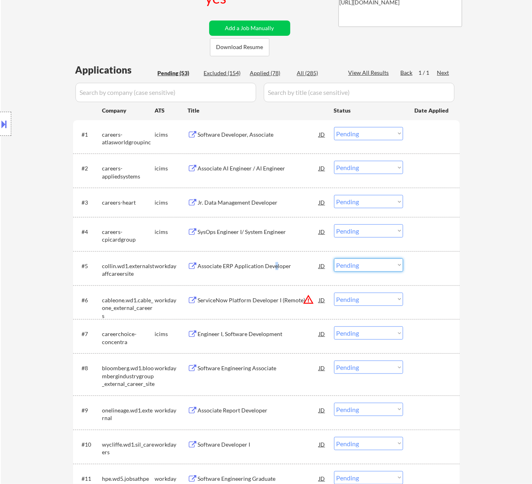
click at [375, 262] on select "Choose an option... Pending Applied Excluded (Questions) Excluded (Expired) Exc…" at bounding box center [368, 264] width 69 height 13
click at [334, 258] on select "Choose an option... Pending Applied Excluded (Questions) Excluded (Expired) Exc…" at bounding box center [368, 264] width 69 height 13
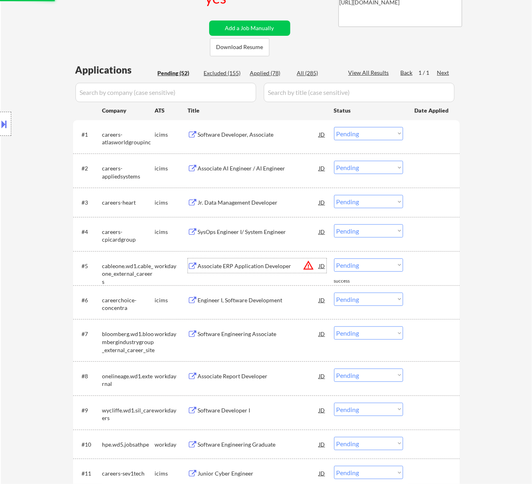
click at [239, 263] on div "Associate ERP Application Developer" at bounding box center [258, 266] width 121 height 8
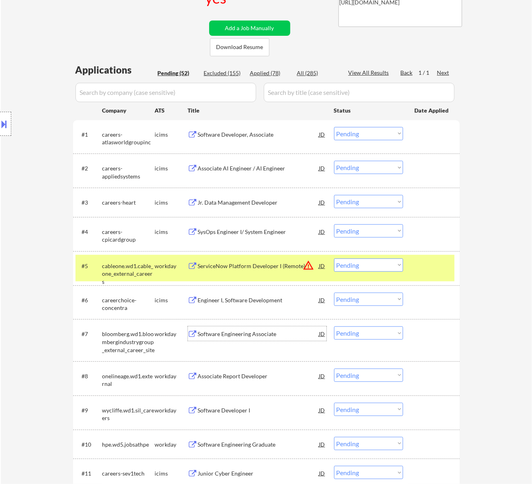
click at [266, 332] on div "Software Engineering Associate" at bounding box center [258, 334] width 121 height 8
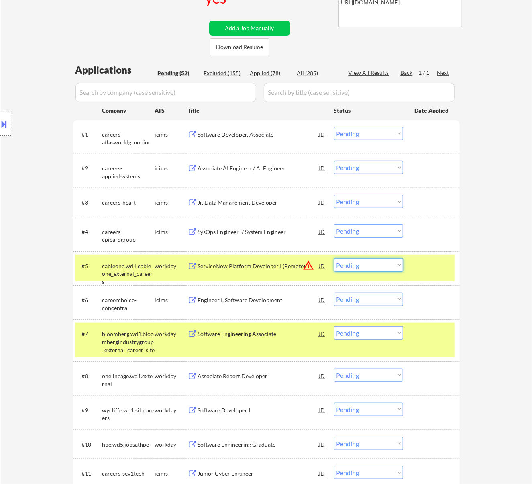
click at [372, 264] on select "Choose an option... Pending Applied Excluded (Questions) Excluded (Expired) Exc…" at bounding box center [368, 264] width 69 height 13
click at [334, 258] on select "Choose an option... Pending Applied Excluded (Questions) Excluded (Expired) Exc…" at bounding box center [368, 264] width 69 height 13
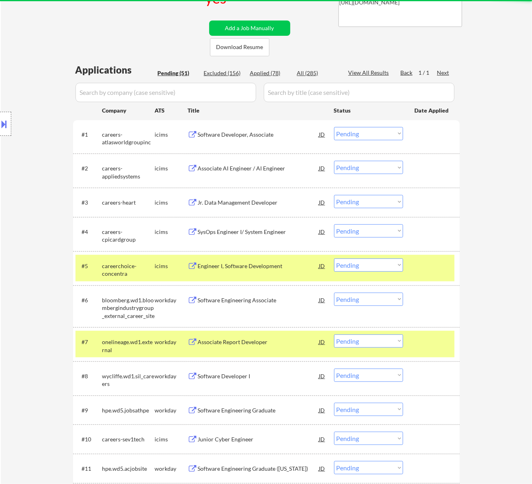
click at [436, 259] on div at bounding box center [432, 265] width 35 height 14
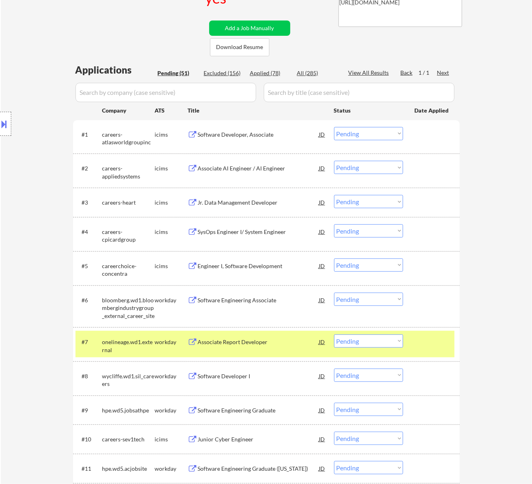
click at [439, 338] on div at bounding box center [432, 341] width 35 height 14
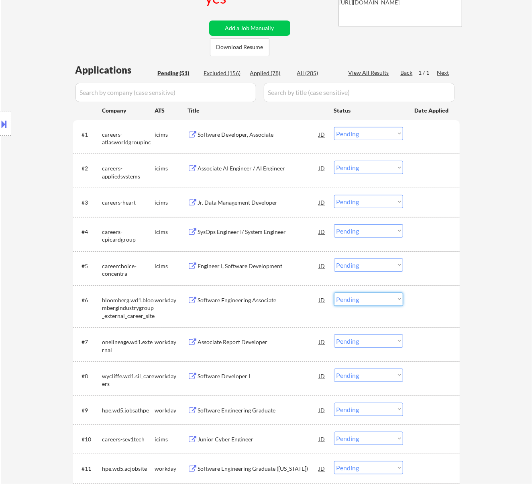
click at [363, 294] on select "Choose an option... Pending Applied Excluded (Questions) Excluded (Expired) Exc…" at bounding box center [368, 298] width 69 height 13
click at [334, 292] on select "Choose an option... Pending Applied Excluded (Questions) Excluded (Expired) Exc…" at bounding box center [368, 298] width 69 height 13
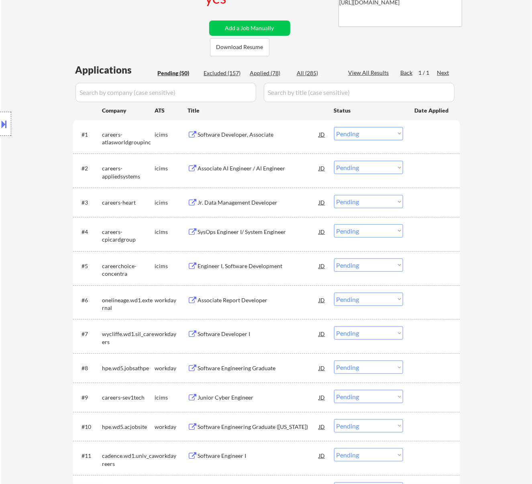
click at [273, 301] on div "Associate Report Developer" at bounding box center [258, 300] width 121 height 8
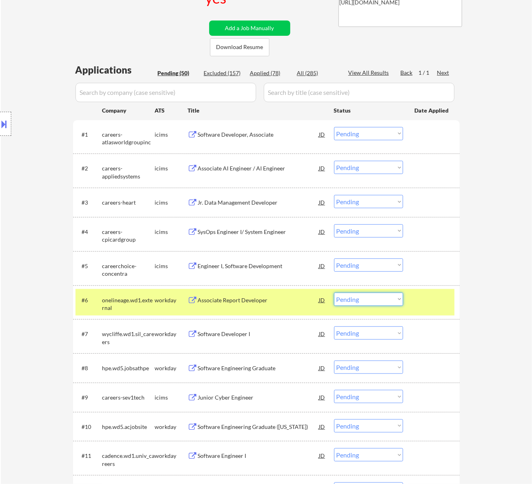
click at [388, 294] on select "Choose an option... Pending Applied Excluded (Questions) Excluded (Expired) Exc…" at bounding box center [368, 298] width 69 height 13
click at [334, 292] on select "Choose an option... Pending Applied Excluded (Questions) Excluded (Expired) Exc…" at bounding box center [368, 298] width 69 height 13
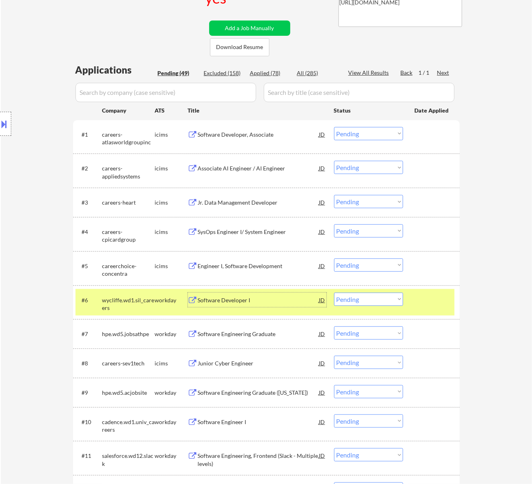
click at [259, 297] on div "Software Developer I" at bounding box center [258, 300] width 121 height 8
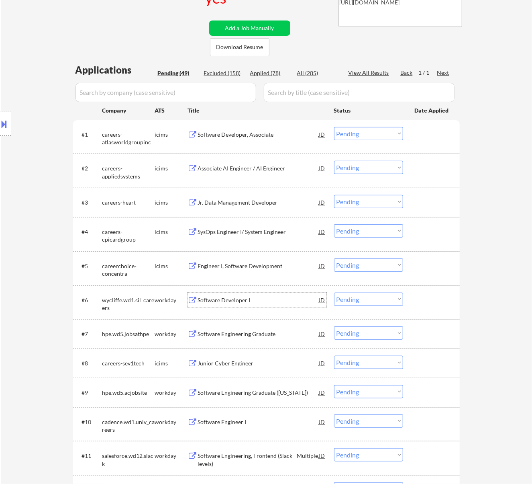
click at [361, 298] on select "Choose an option... Pending Applied Excluded (Questions) Excluded (Expired) Exc…" at bounding box center [368, 298] width 69 height 13
click at [334, 292] on select "Choose an option... Pending Applied Excluded (Questions) Excluded (Expired) Exc…" at bounding box center [368, 298] width 69 height 13
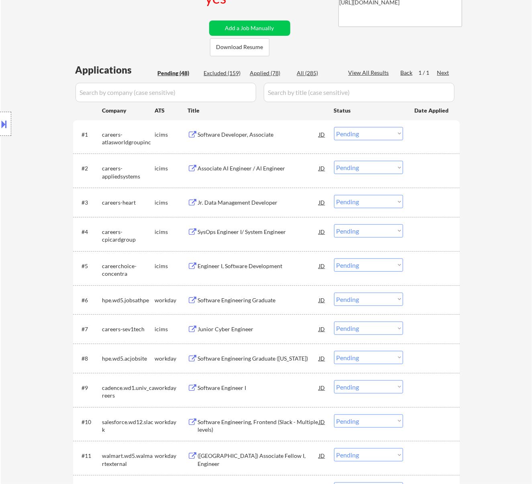
click at [265, 299] on div "Software Engineering Graduate" at bounding box center [258, 300] width 121 height 8
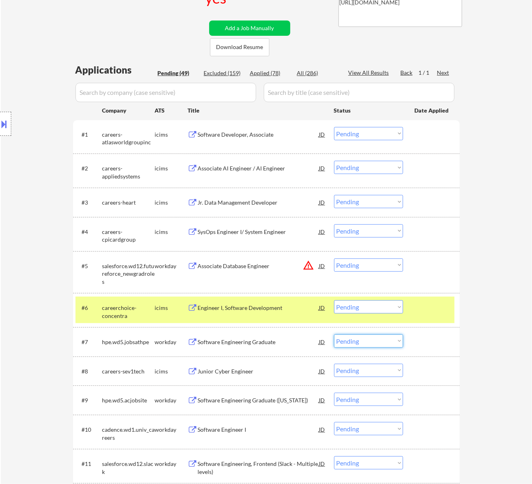
click at [390, 342] on select "Choose an option... Pending Applied Excluded (Questions) Excluded (Expired) Exc…" at bounding box center [368, 340] width 69 height 13
click at [334, 334] on select "Choose an option... Pending Applied Excluded (Questions) Excluded (Expired) Exc…" at bounding box center [368, 340] width 69 height 13
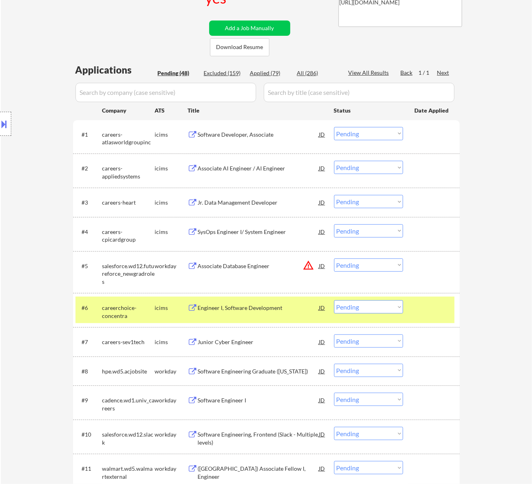
click at [422, 303] on div at bounding box center [432, 307] width 35 height 14
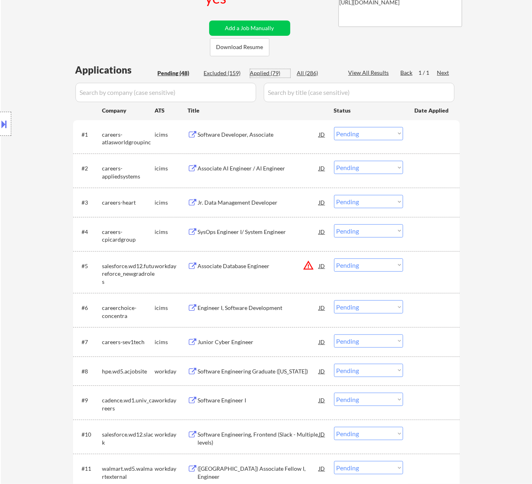
click at [279, 73] on div "Applied (79)" at bounding box center [270, 73] width 40 height 8
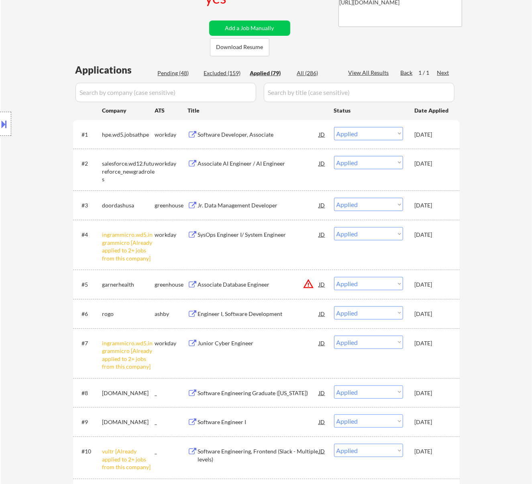
click at [232, 96] on input "input" at bounding box center [166, 92] width 181 height 19
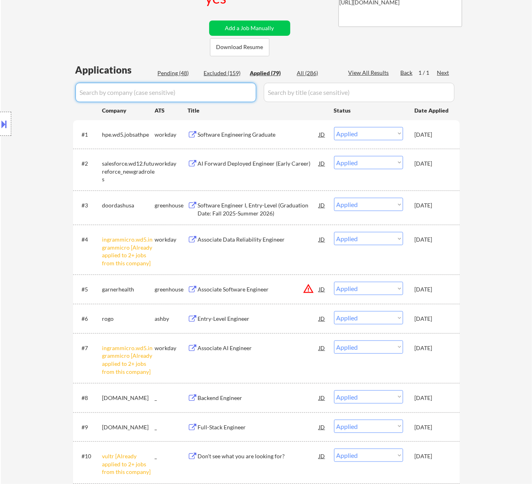
click at [177, 71] on div "Pending (48)" at bounding box center [178, 73] width 40 height 8
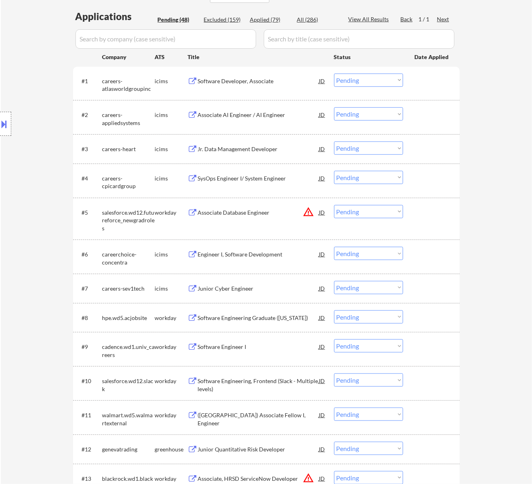
scroll to position [267, 0]
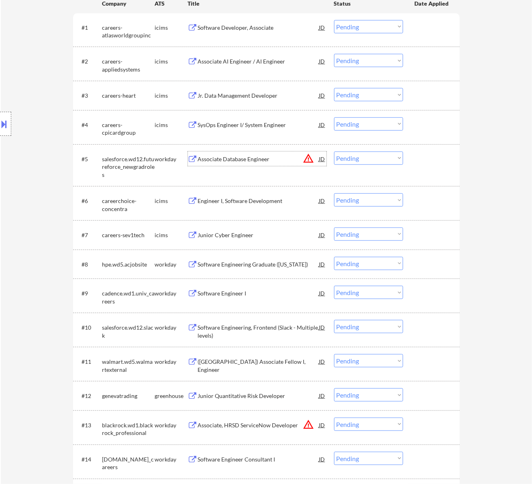
click at [252, 161] on div "Associate Database Engineer" at bounding box center [258, 159] width 121 height 8
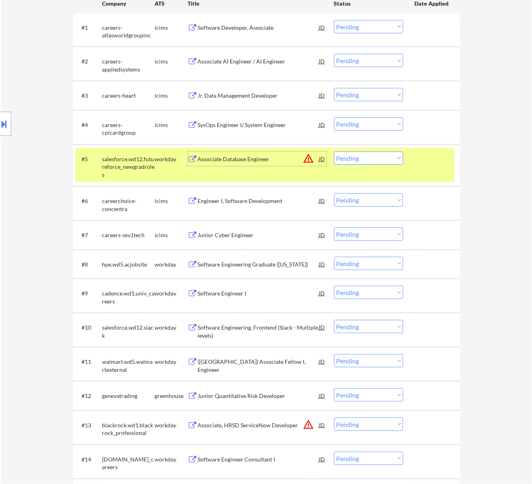
click at [373, 157] on select "Choose an option... Pending Applied Excluded (Questions) Excluded (Expired) Exc…" at bounding box center [368, 157] width 69 height 13
click at [334, 151] on select "Choose an option... Pending Applied Excluded (Questions) Excluded (Expired) Exc…" at bounding box center [368, 157] width 69 height 13
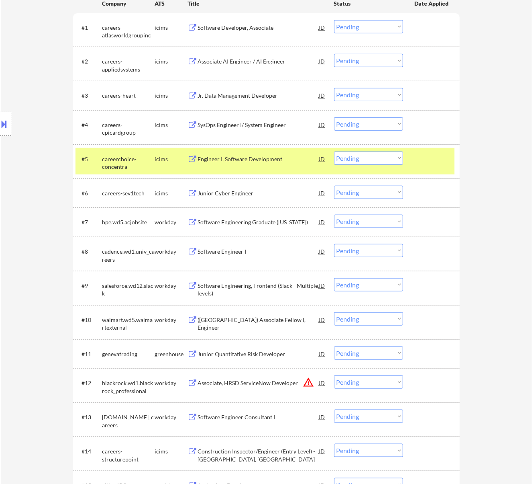
click at [257, 218] on div "Software Engineering Graduate ([US_STATE])" at bounding box center [258, 222] width 121 height 8
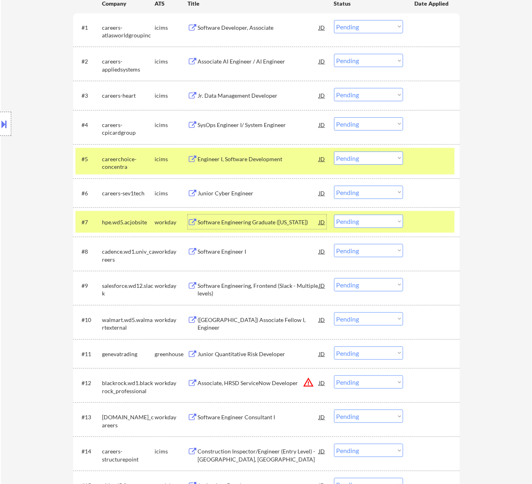
click at [386, 220] on select "Choose an option... Pending Applied Excluded (Questions) Excluded (Expired) Exc…" at bounding box center [368, 220] width 69 height 13
click at [334, 214] on select "Choose an option... Pending Applied Excluded (Questions) Excluded (Expired) Exc…" at bounding box center [368, 220] width 69 height 13
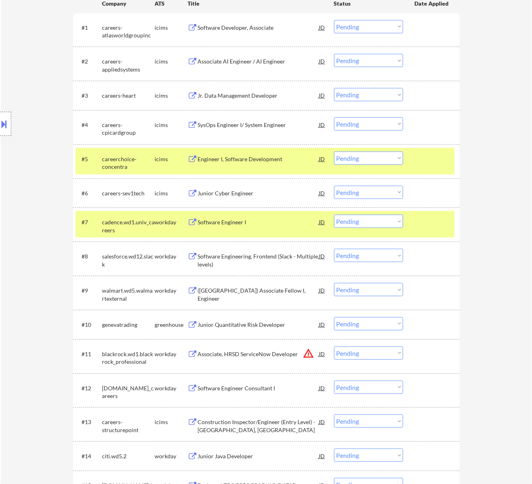
click at [422, 164] on div at bounding box center [432, 158] width 35 height 14
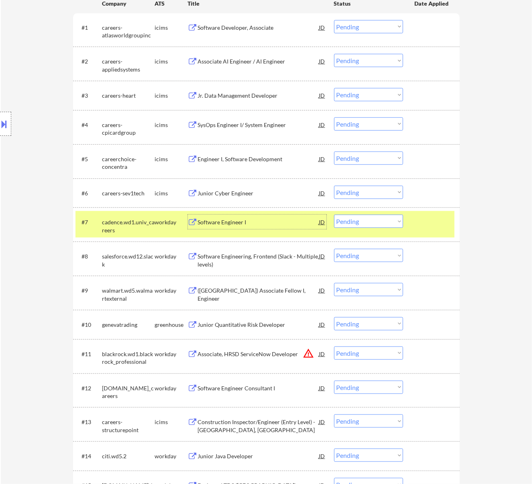
click at [243, 225] on div "Software Engineer I" at bounding box center [258, 222] width 121 height 8
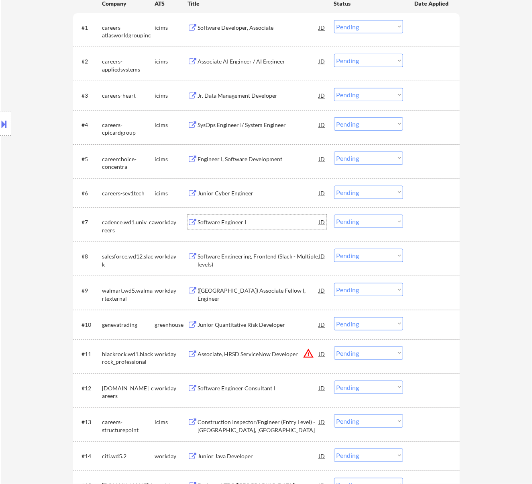
click at [251, 255] on div "Software Engineering, Frontend (Slack - Multiple levels)" at bounding box center [258, 260] width 121 height 16
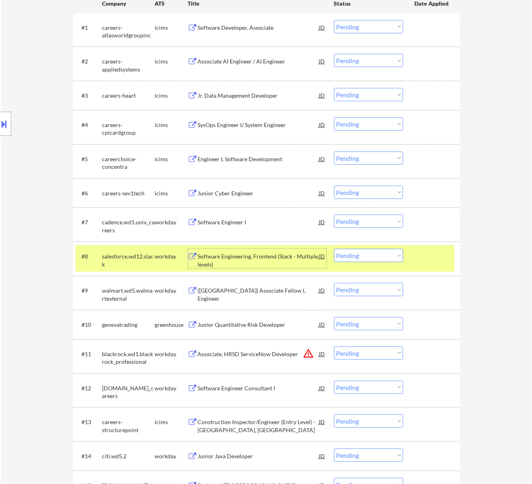
click at [370, 222] on select "Choose an option... Pending Applied Excluded (Questions) Excluded (Expired) Exc…" at bounding box center [368, 220] width 69 height 13
click at [334, 214] on select "Choose an option... Pending Applied Excluded (Questions) Excluded (Expired) Exc…" at bounding box center [368, 220] width 69 height 13
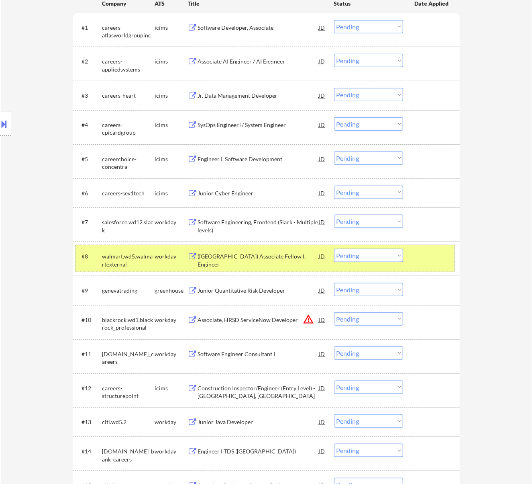
click at [433, 248] on div "#8 walmart.wd5.walmartexternal workday ([GEOGRAPHIC_DATA]) Associate Fellow I, …" at bounding box center [265, 258] width 379 height 27
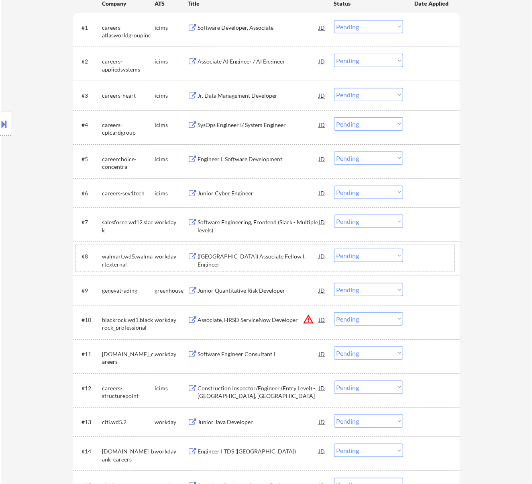
click at [294, 257] on div "([GEOGRAPHIC_DATA]) Associate Fellow I, Engineer" at bounding box center [258, 260] width 121 height 16
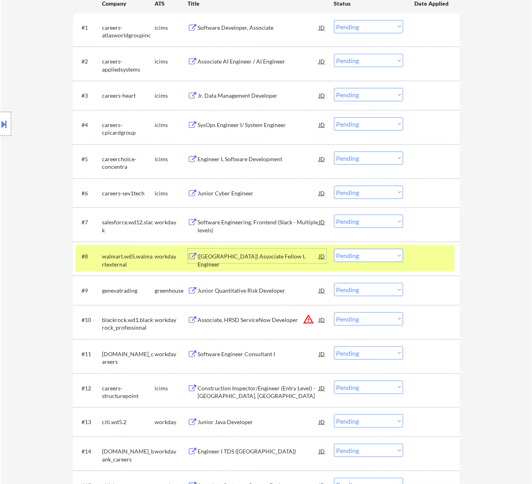
click at [373, 218] on select "Choose an option... Pending Applied Excluded (Questions) Excluded (Expired) Exc…" at bounding box center [368, 220] width 69 height 13
click at [334, 214] on select "Choose an option... Pending Applied Excluded (Questions) Excluded (Expired) Exc…" at bounding box center [368, 220] width 69 height 13
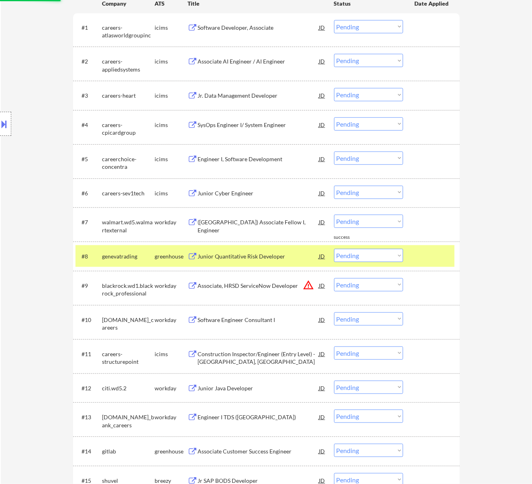
click at [365, 218] on select "Choose an option... Pending Applied Excluded (Questions) Excluded (Expired) Exc…" at bounding box center [368, 220] width 69 height 13
click at [334, 214] on select "Choose an option... Pending Applied Excluded (Questions) Excluded (Expired) Exc…" at bounding box center [368, 220] width 69 height 13
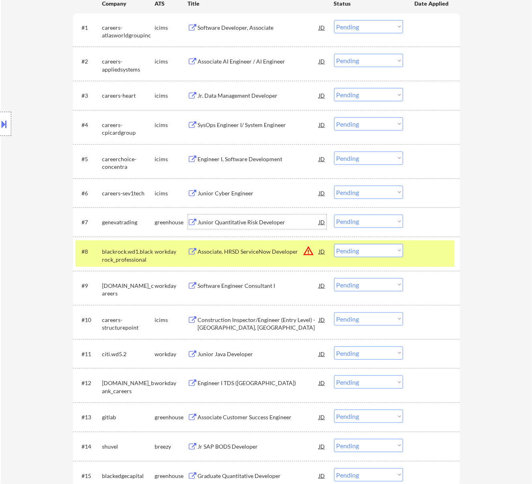
click at [259, 218] on div "Junior Quantitative Risk Developer" at bounding box center [258, 222] width 121 height 8
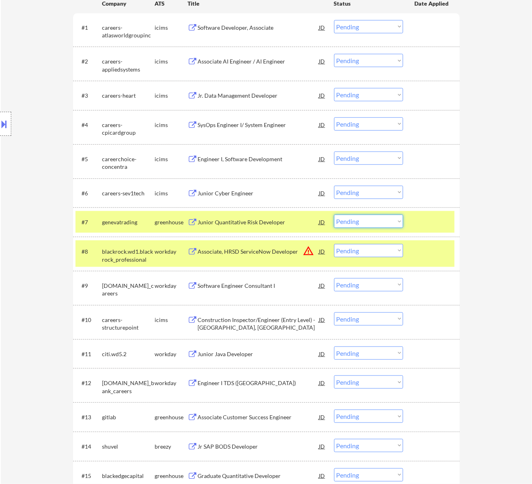
drag, startPoint x: 372, startPoint y: 219, endPoint x: 378, endPoint y: 226, distance: 8.8
click at [372, 219] on select "Choose an option... Pending Applied Excluded (Questions) Excluded (Expired) Exc…" at bounding box center [368, 220] width 69 height 13
click at [334, 214] on select "Choose an option... Pending Applied Excluded (Questions) Excluded (Expired) Exc…" at bounding box center [368, 220] width 69 height 13
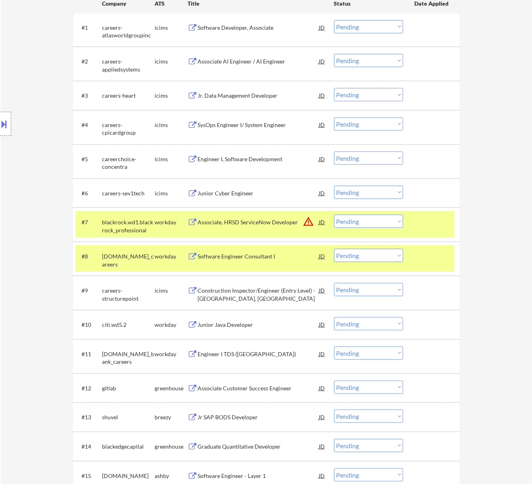
click at [277, 225] on div "Associate, HRSD ServiceNow Developer" at bounding box center [258, 222] width 121 height 8
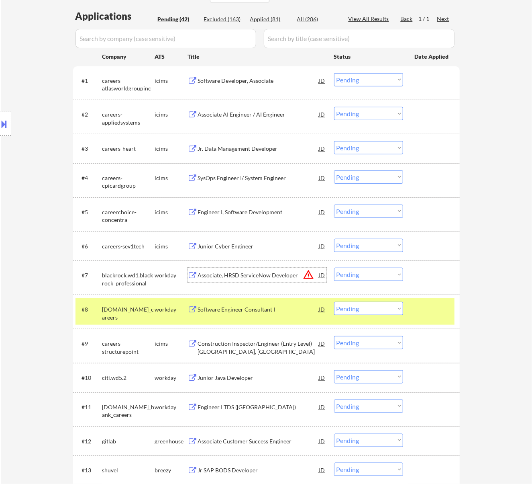
scroll to position [321, 0]
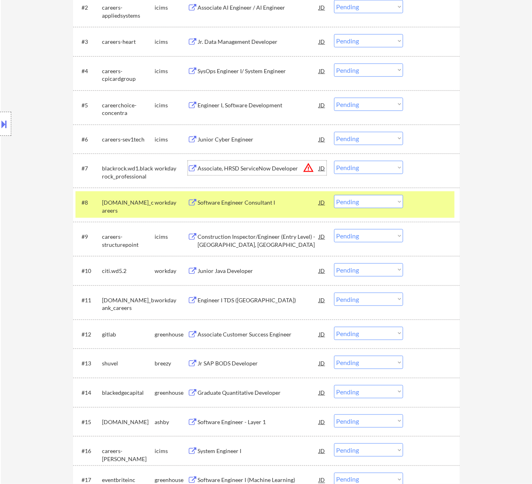
click at [267, 198] on div "Software Engineer Consultant I" at bounding box center [258, 202] width 121 height 14
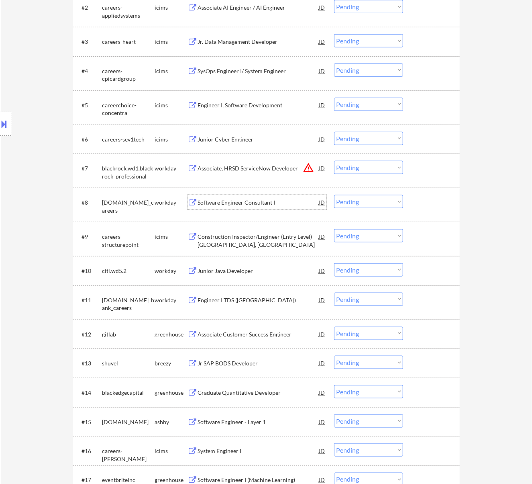
click at [384, 200] on select "Choose an option... Pending Applied Excluded (Questions) Excluded (Expired) Exc…" at bounding box center [368, 201] width 69 height 13
click at [334, 195] on select "Choose an option... Pending Applied Excluded (Questions) Excluded (Expired) Exc…" at bounding box center [368, 201] width 69 height 13
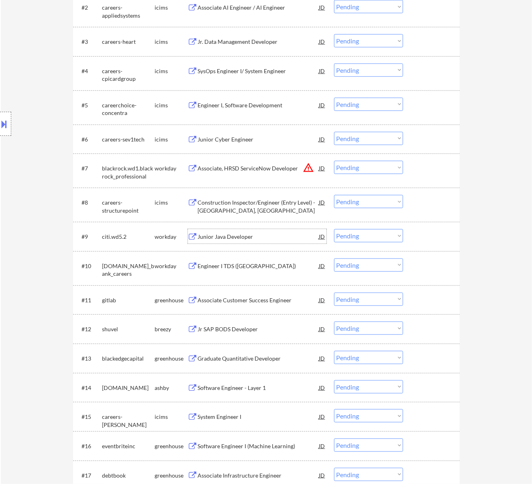
click at [265, 235] on div "Junior Java Developer" at bounding box center [258, 237] width 121 height 8
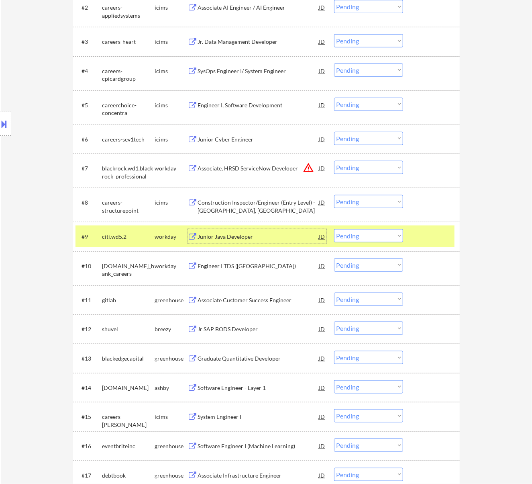
click at [357, 231] on select "Choose an option... Pending Applied Excluded (Questions) Excluded (Expired) Exc…" at bounding box center [368, 235] width 69 height 13
click at [334, 229] on select "Choose an option... Pending Applied Excluded (Questions) Excluded (Expired) Exc…" at bounding box center [368, 235] width 69 height 13
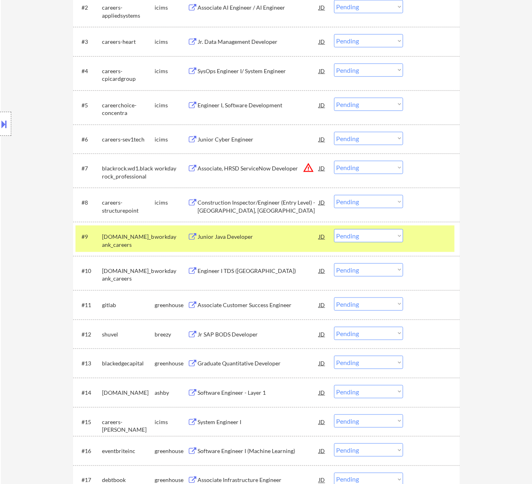
click at [416, 163] on div at bounding box center [432, 168] width 35 height 14
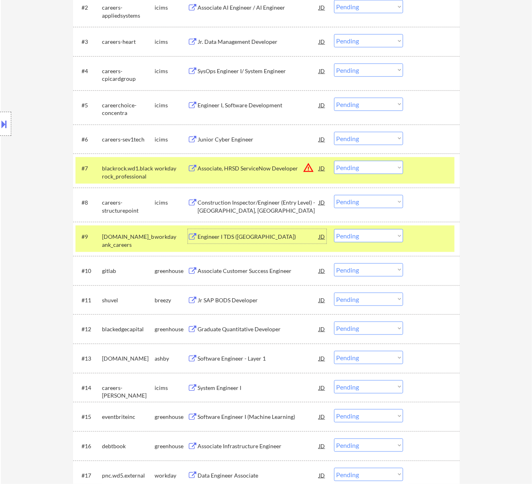
click at [255, 236] on div "Engineer I TDS ([GEOGRAPHIC_DATA])" at bounding box center [258, 237] width 121 height 8
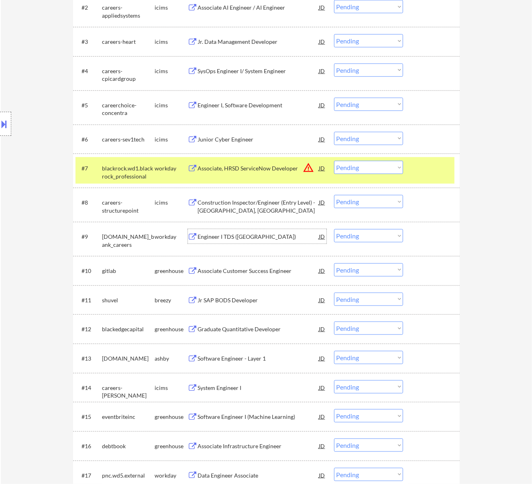
click at [381, 164] on select "Choose an option... Pending Applied Excluded (Questions) Excluded (Expired) Exc…" at bounding box center [368, 167] width 69 height 13
click at [334, 161] on select "Choose an option... Pending Applied Excluded (Questions) Excluded (Expired) Exc…" at bounding box center [368, 167] width 69 height 13
drag, startPoint x: 362, startPoint y: 235, endPoint x: 359, endPoint y: 241, distance: 7.2
click at [362, 235] on select "Choose an option... Pending Applied Excluded (Questions) Excluded (Expired) Exc…" at bounding box center [368, 235] width 69 height 13
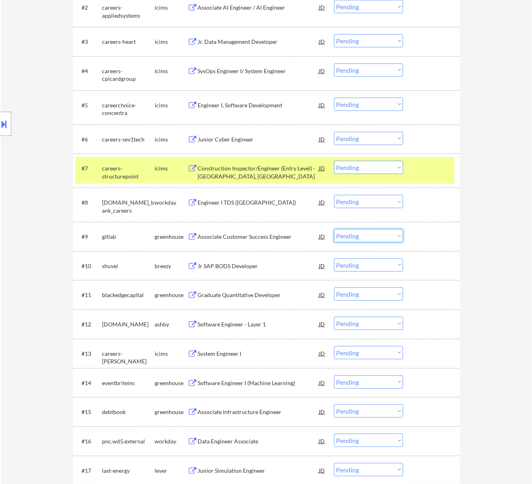
click at [364, 202] on select "Choose an option... Pending Applied Excluded (Questions) Excluded (Expired) Exc…" at bounding box center [368, 201] width 69 height 13
click at [334, 195] on select "Choose an option... Pending Applied Excluded (Questions) Excluded (Expired) Exc…" at bounding box center [368, 201] width 69 height 13
click at [418, 165] on div at bounding box center [432, 168] width 35 height 14
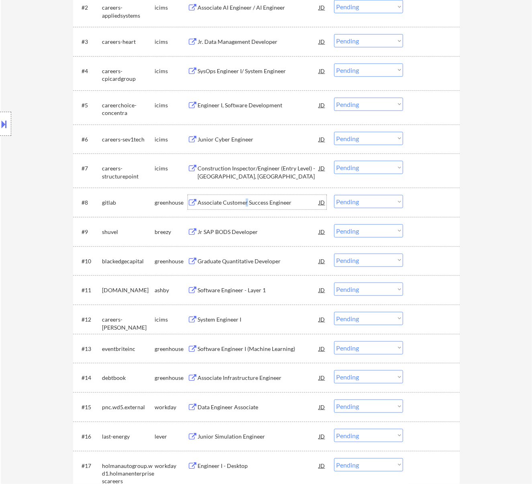
click at [248, 201] on div "Associate Customer Success Engineer" at bounding box center [258, 202] width 121 height 8
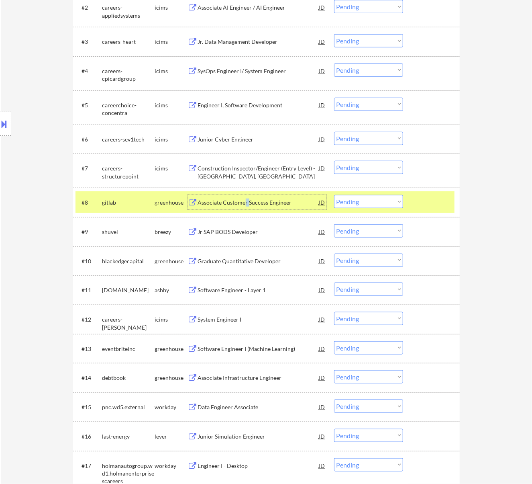
click at [394, 202] on select "Choose an option... Pending Applied Excluded (Questions) Excluded (Expired) Exc…" at bounding box center [368, 201] width 69 height 13
click at [334, 195] on select "Choose an option... Pending Applied Excluded (Questions) Excluded (Expired) Exc…" at bounding box center [368, 201] width 69 height 13
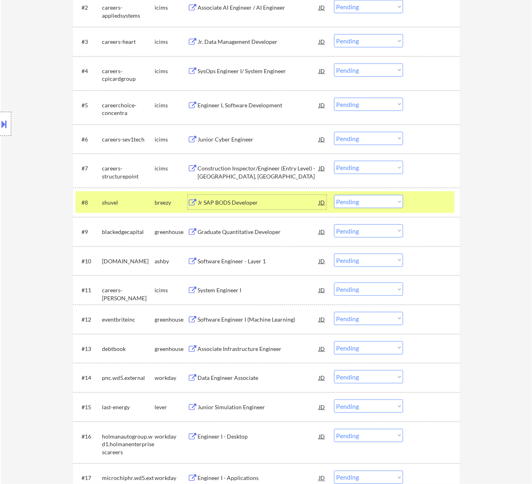
click at [259, 198] on div "Jr SAP BODS Developer" at bounding box center [258, 202] width 121 height 14
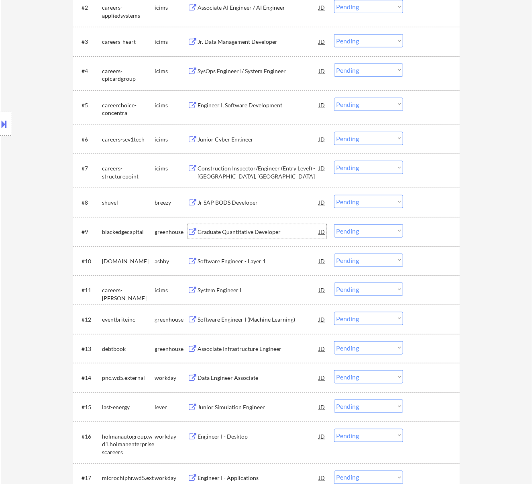
click at [235, 228] on div "Graduate Quantitative Developer" at bounding box center [258, 232] width 121 height 8
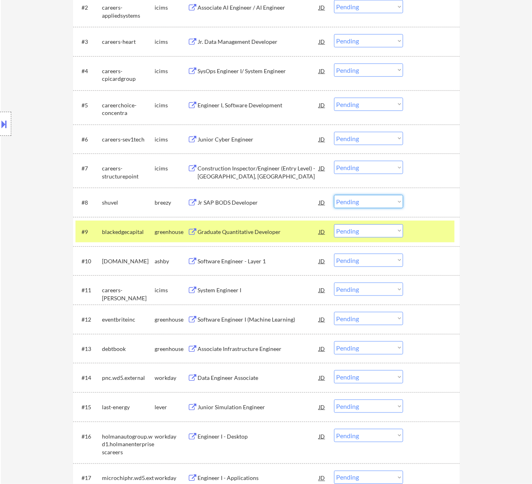
drag, startPoint x: 369, startPoint y: 199, endPoint x: 370, endPoint y: 204, distance: 5.0
click at [369, 199] on select "Choose an option... Pending Applied Excluded (Questions) Excluded (Expired) Exc…" at bounding box center [368, 201] width 69 height 13
click at [334, 195] on select "Choose an option... Pending Applied Excluded (Questions) Excluded (Expired) Exc…" at bounding box center [368, 201] width 69 height 13
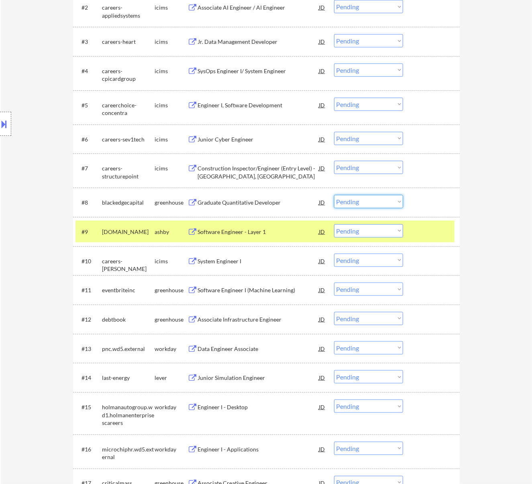
drag, startPoint x: 351, startPoint y: 197, endPoint x: 352, endPoint y: 201, distance: 4.5
click at [351, 197] on select "Choose an option... Pending Applied Excluded (Questions) Excluded (Expired) Exc…" at bounding box center [368, 201] width 69 height 13
click at [334, 195] on select "Choose an option... Pending Applied Excluded (Questions) Excluded (Expired) Exc…" at bounding box center [368, 201] width 69 height 13
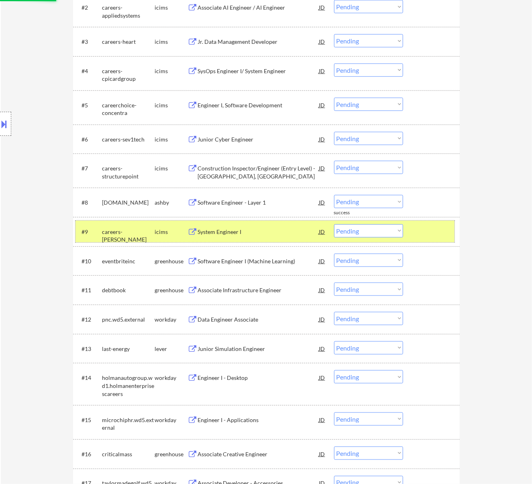
drag, startPoint x: 437, startPoint y: 230, endPoint x: 432, endPoint y: 229, distance: 5.0
click at [437, 230] on div at bounding box center [432, 231] width 35 height 14
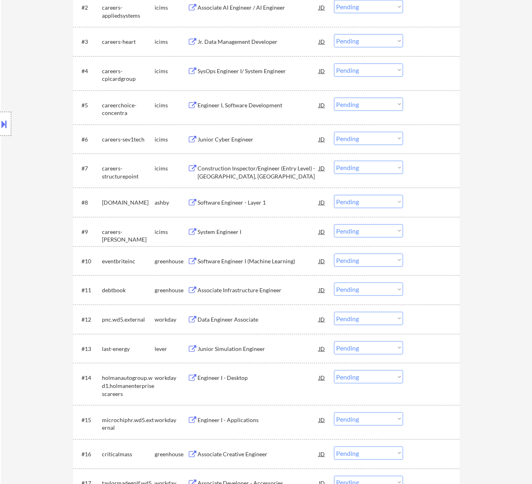
click at [260, 208] on div "Software Engineer - Layer 1" at bounding box center [258, 202] width 121 height 14
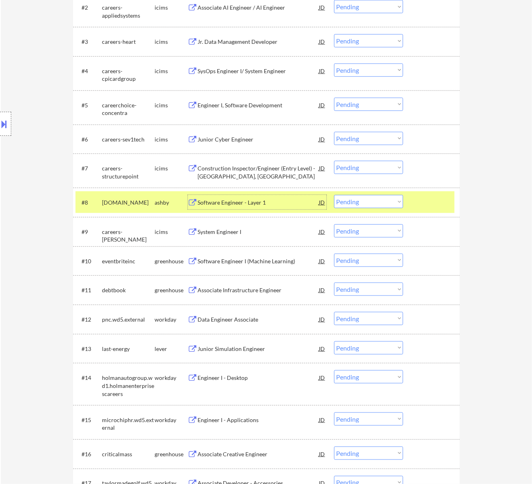
click at [361, 199] on select "Choose an option... Pending Applied Excluded (Questions) Excluded (Expired) Exc…" at bounding box center [368, 201] width 69 height 13
click at [334, 195] on select "Choose an option... Pending Applied Excluded (Questions) Excluded (Expired) Exc…" at bounding box center [368, 201] width 69 height 13
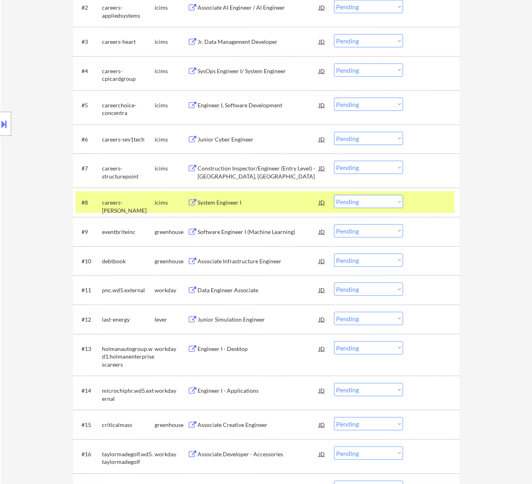
click at [422, 196] on div at bounding box center [432, 202] width 35 height 14
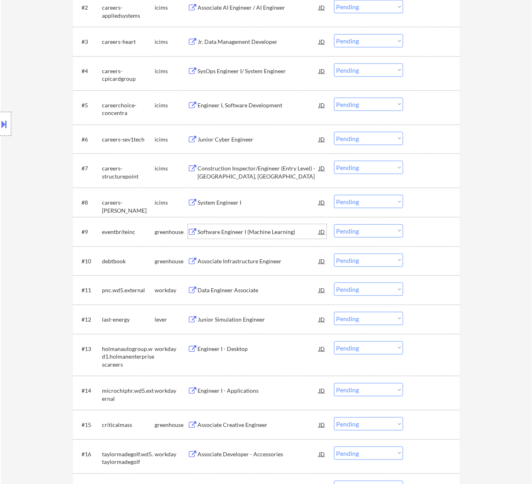
click at [249, 228] on div "Software Engineer I (Machine Learning)" at bounding box center [258, 232] width 121 height 8
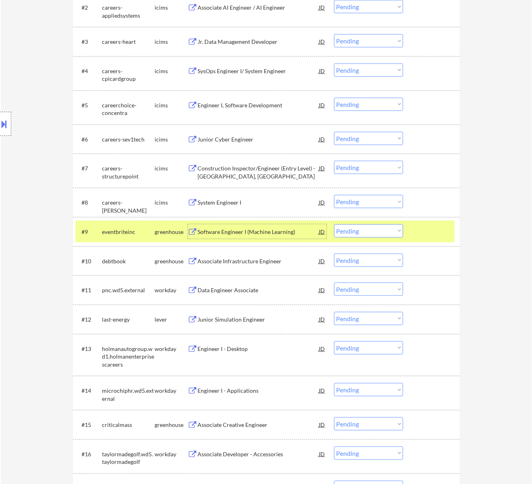
click at [394, 227] on select "Choose an option... Pending Applied Excluded (Questions) Excluded (Expired) Exc…" at bounding box center [368, 230] width 69 height 13
click at [334, 224] on select "Choose an option... Pending Applied Excluded (Questions) Excluded (Expired) Exc…" at bounding box center [368, 230] width 69 height 13
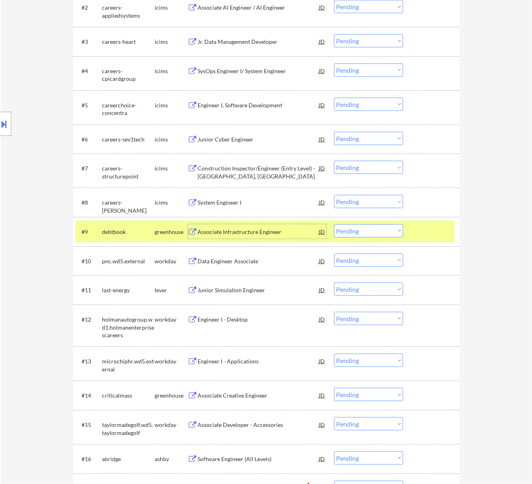
click at [258, 230] on div "Associate Infrastructure Engineer" at bounding box center [258, 232] width 121 height 8
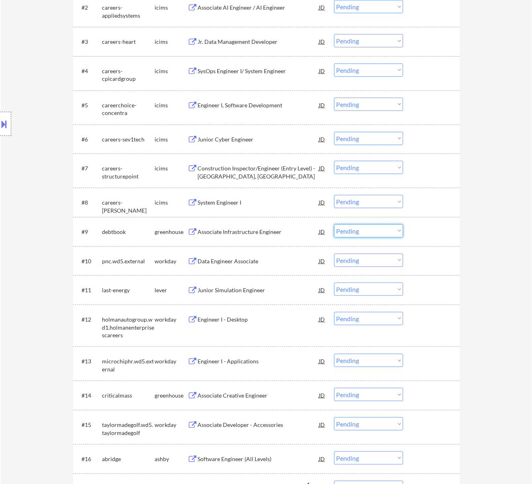
click at [362, 228] on select "Choose an option... Pending Applied Excluded (Questions) Excluded (Expired) Exc…" at bounding box center [368, 230] width 69 height 13
click at [334, 224] on select "Choose an option... Pending Applied Excluded (Questions) Excluded (Expired) Exc…" at bounding box center [368, 230] width 69 height 13
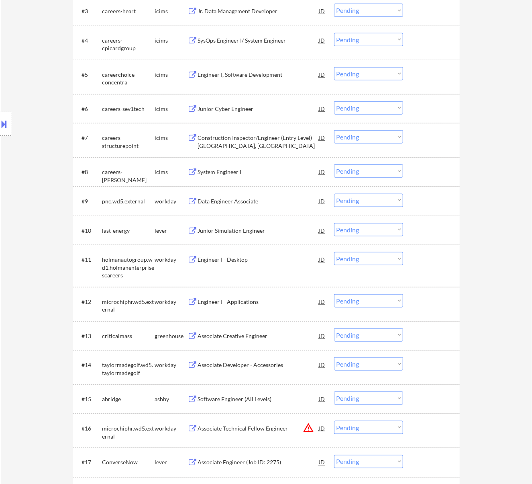
scroll to position [375, 0]
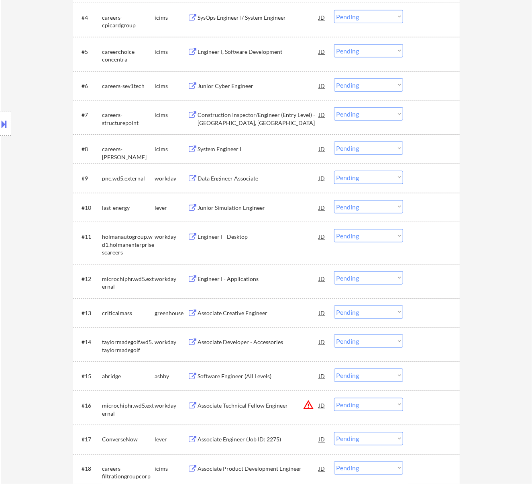
click at [250, 177] on div "Data Engineer Associate" at bounding box center [258, 178] width 121 height 8
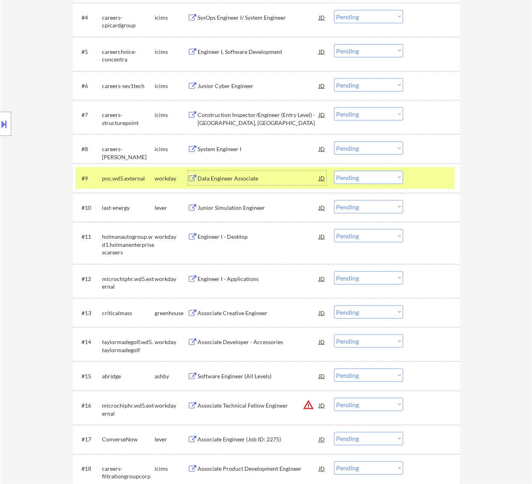
click at [361, 176] on select "Choose an option... Pending Applied Excluded (Questions) Excluded (Expired) Exc…" at bounding box center [368, 177] width 69 height 13
click at [334, 171] on select "Choose an option... Pending Applied Excluded (Questions) Excluded (Expired) Exc…" at bounding box center [368, 177] width 69 height 13
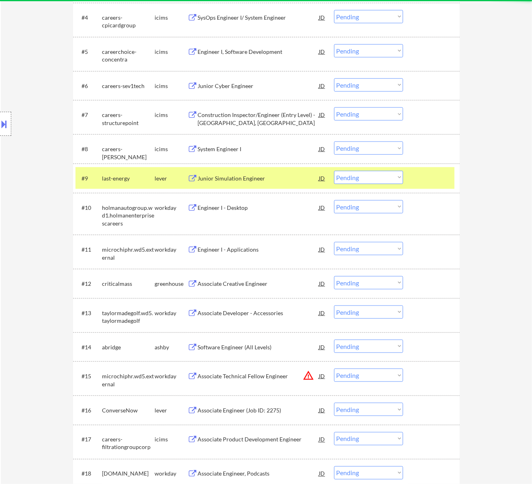
click at [252, 178] on div "Junior Simulation Engineer" at bounding box center [258, 178] width 121 height 8
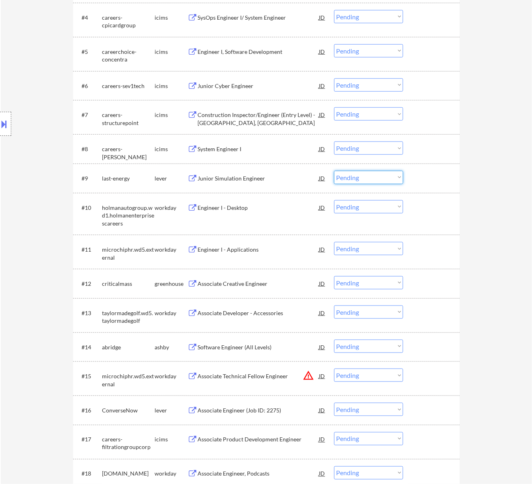
click at [358, 176] on select "Choose an option... Pending Applied Excluded (Questions) Excluded (Expired) Exc…" at bounding box center [368, 177] width 69 height 13
click at [334, 171] on select "Choose an option... Pending Applied Excluded (Questions) Excluded (Expired) Exc…" at bounding box center [368, 177] width 69 height 13
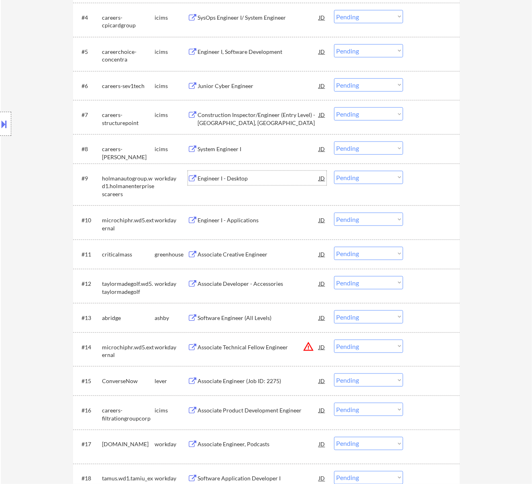
click at [259, 176] on div "Engineer I - Desktop" at bounding box center [258, 178] width 121 height 8
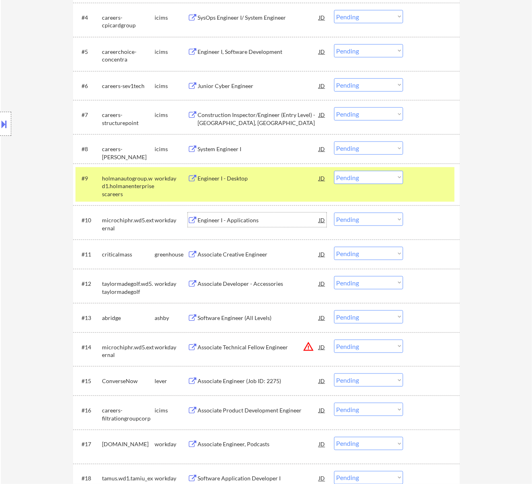
click at [233, 221] on div "Engineer I - Applications" at bounding box center [258, 220] width 121 height 8
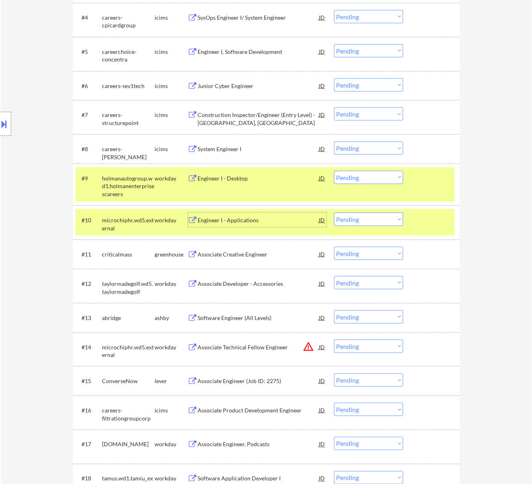
click at [373, 175] on select "Choose an option... Pending Applied Excluded (Questions) Excluded (Expired) Exc…" at bounding box center [368, 177] width 69 height 13
click at [334, 171] on select "Choose an option... Pending Applied Excluded (Questions) Excluded (Expired) Exc…" at bounding box center [368, 177] width 69 height 13
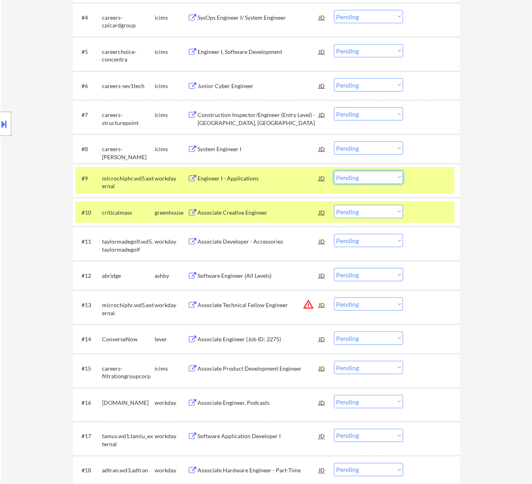
click at [373, 175] on select "Choose an option... Pending Applied Excluded (Questions) Excluded (Expired) Exc…" at bounding box center [368, 177] width 69 height 13
click at [334, 171] on select "Choose an option... Pending Applied Excluded (Questions) Excluded (Expired) Exc…" at bounding box center [368, 177] width 69 height 13
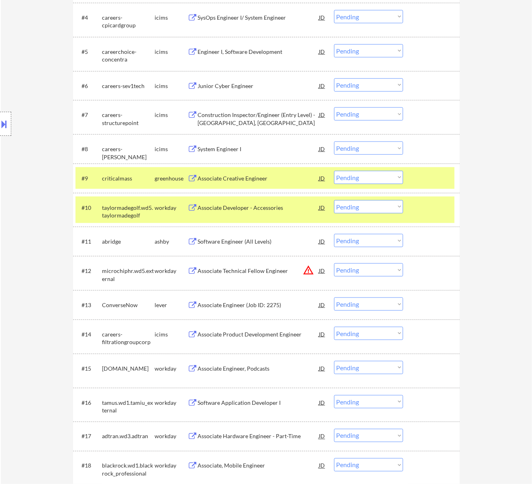
click at [423, 180] on div at bounding box center [432, 178] width 35 height 14
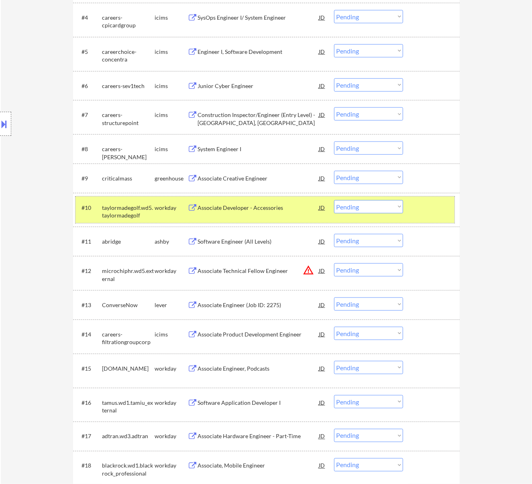
click at [421, 202] on div at bounding box center [432, 207] width 35 height 14
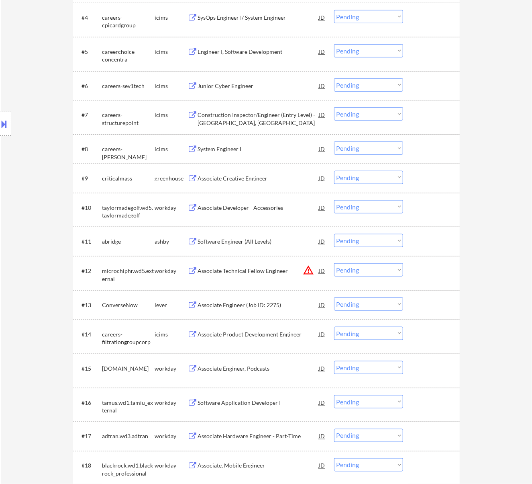
click at [274, 176] on div "Associate Creative Engineer" at bounding box center [258, 178] width 121 height 8
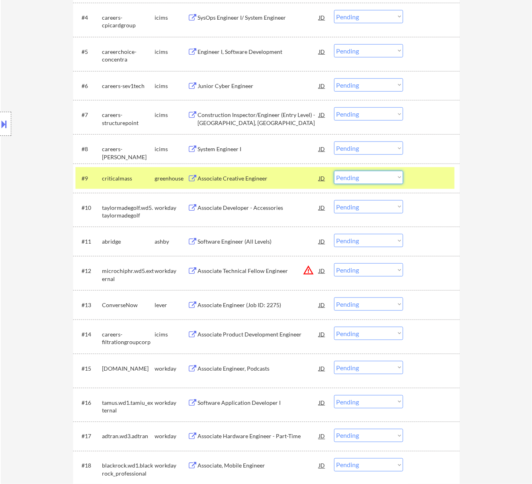
click at [388, 171] on select "Choose an option... Pending Applied Excluded (Questions) Excluded (Expired) Exc…" at bounding box center [368, 177] width 69 height 13
click at [334, 171] on select "Choose an option... Pending Applied Excluded (Questions) Excluded (Expired) Exc…" at bounding box center [368, 177] width 69 height 13
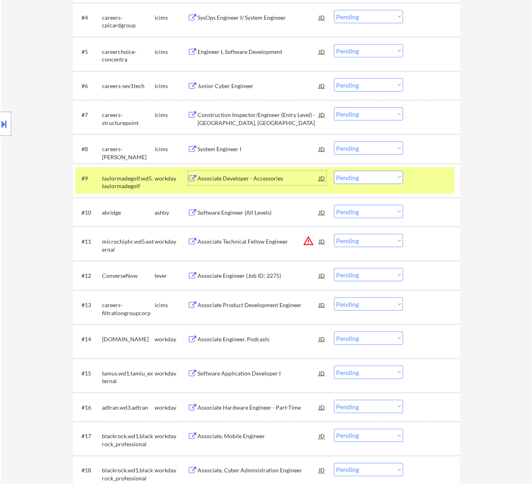
click at [267, 179] on div "Associate Developer - Accessories" at bounding box center [258, 178] width 121 height 8
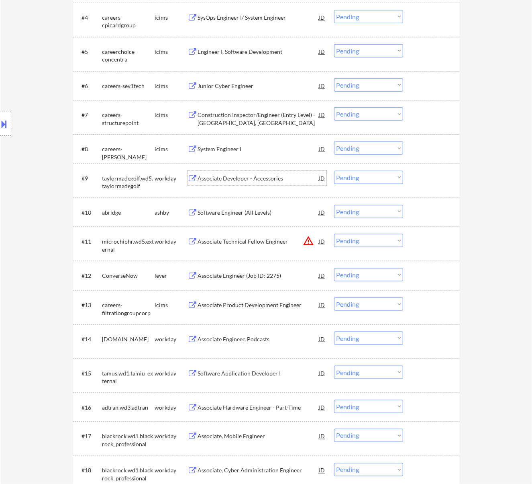
click at [363, 172] on select "Choose an option... Pending Applied Excluded (Questions) Excluded (Expired) Exc…" at bounding box center [368, 177] width 69 height 13
click at [334, 171] on select "Choose an option... Pending Applied Excluded (Questions) Excluded (Expired) Exc…" at bounding box center [368, 177] width 69 height 13
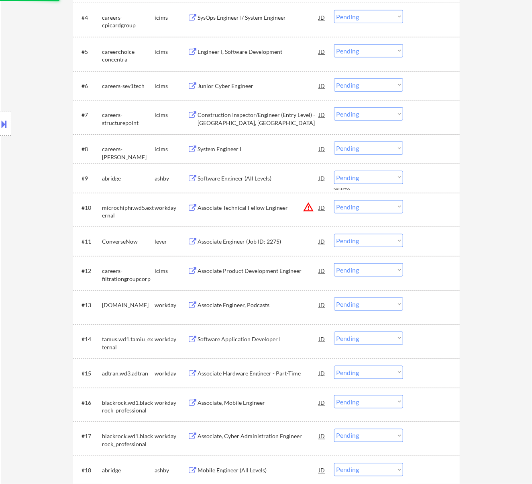
click at [238, 181] on div "Software Engineer (All Levels)" at bounding box center [258, 178] width 121 height 8
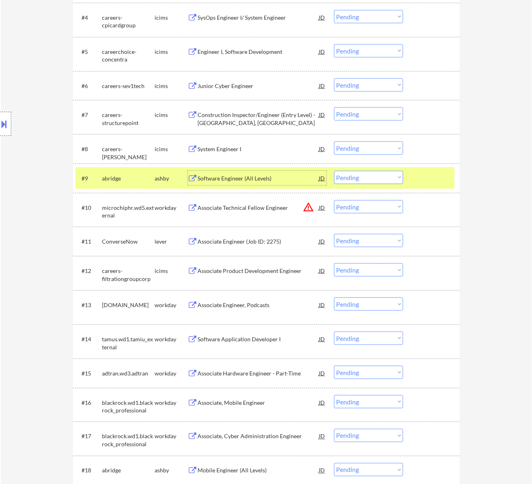
click at [381, 178] on select "Choose an option... Pending Applied Excluded (Questions) Excluded (Expired) Exc…" at bounding box center [368, 177] width 69 height 13
click at [334, 171] on select "Choose an option... Pending Applied Excluded (Questions) Excluded (Expired) Exc…" at bounding box center [368, 177] width 69 height 13
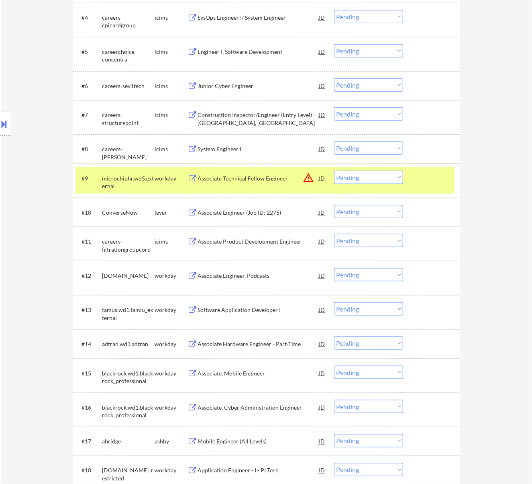
click at [285, 177] on div "Associate Technical Fellow Engineer" at bounding box center [258, 178] width 121 height 8
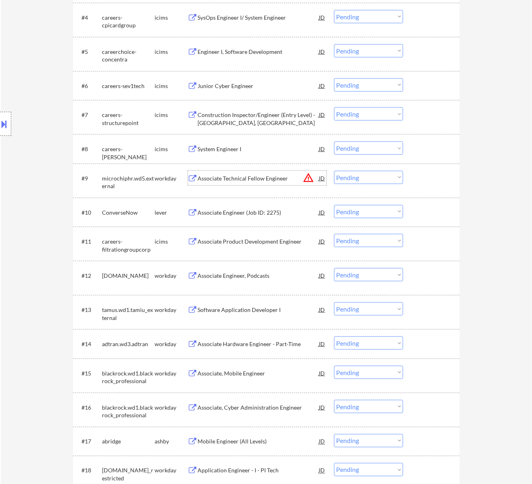
click at [363, 174] on select "Choose an option... Pending Applied Excluded (Questions) Excluded (Expired) Exc…" at bounding box center [368, 177] width 69 height 13
click at [334, 171] on select "Choose an option... Pending Applied Excluded (Questions) Excluded (Expired) Exc…" at bounding box center [368, 177] width 69 height 13
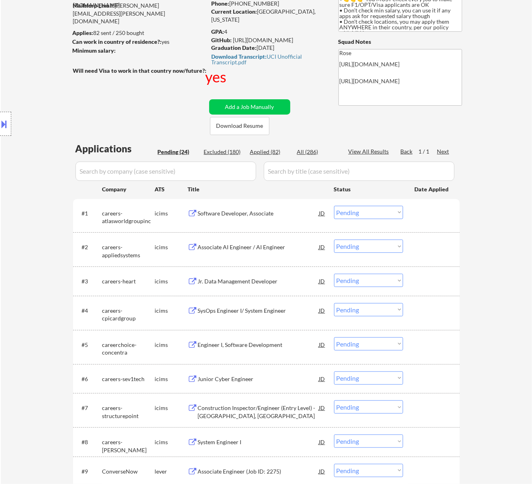
scroll to position [53, 0]
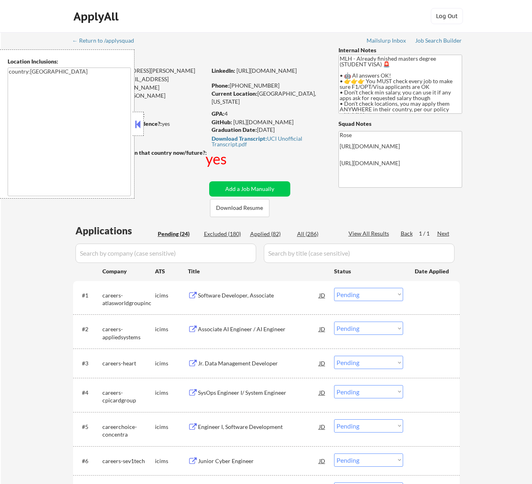
select select ""pending""
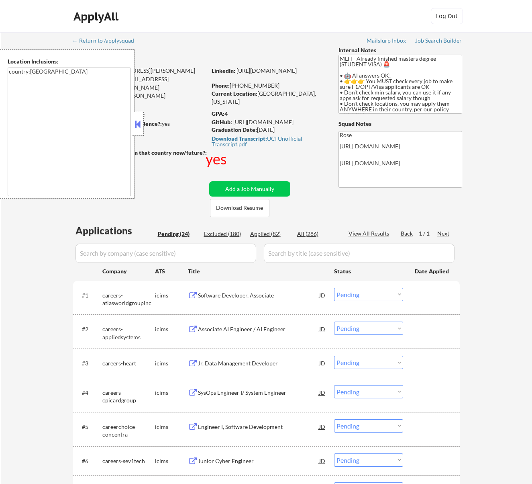
select select ""pending""
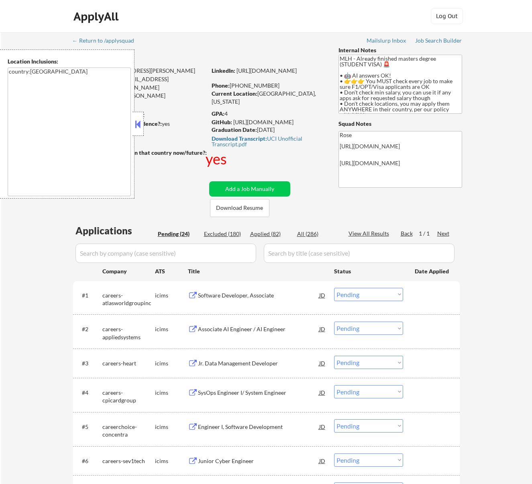
select select ""pending""
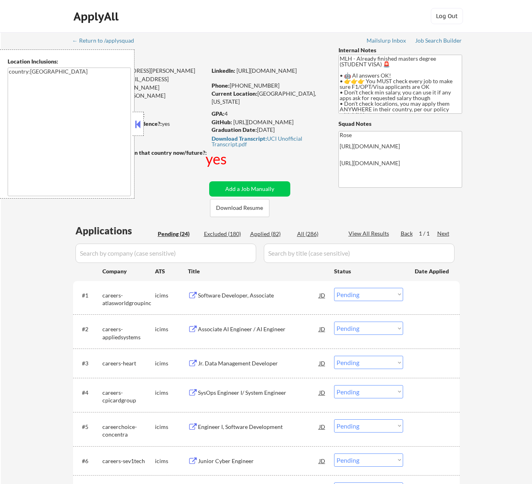
select select ""pending""
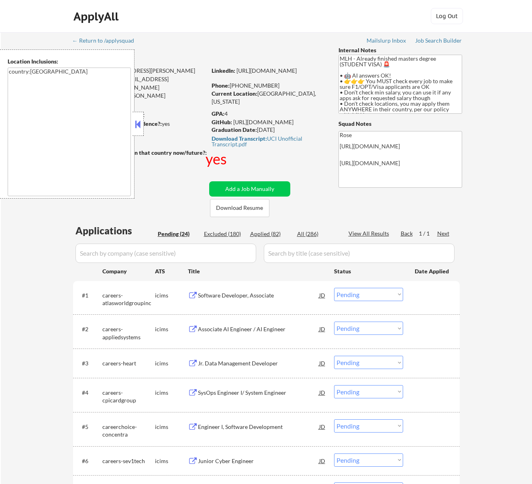
select select ""pending""
click at [134, 120] on button at bounding box center [137, 124] width 9 height 12
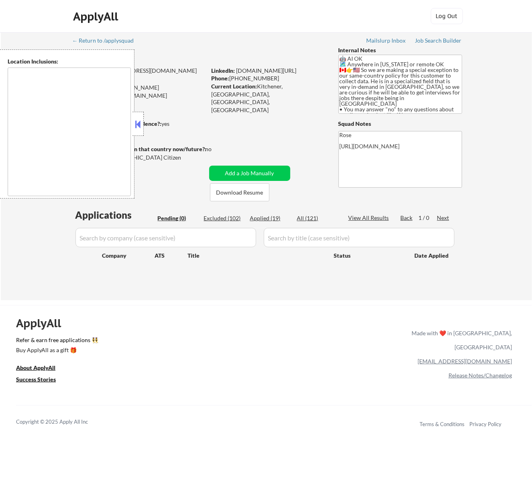
click at [140, 118] on button at bounding box center [137, 124] width 9 height 12
